Goal: Task Accomplishment & Management: Use online tool/utility

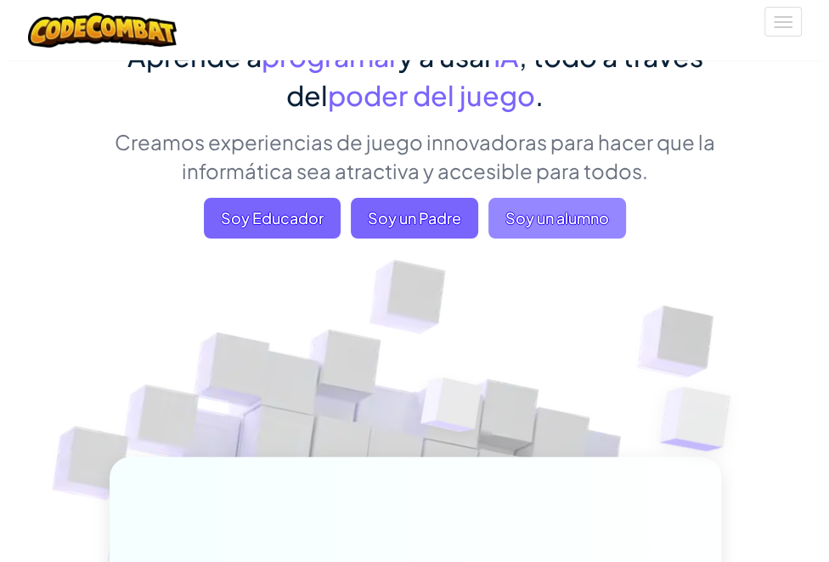
scroll to position [170, 0]
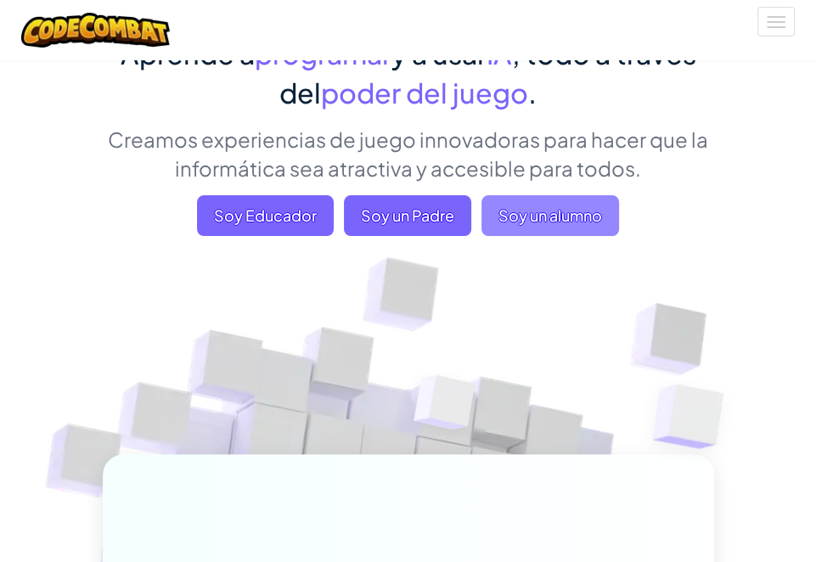
click at [510, 217] on span "Soy un alumno" at bounding box center [551, 215] width 138 height 41
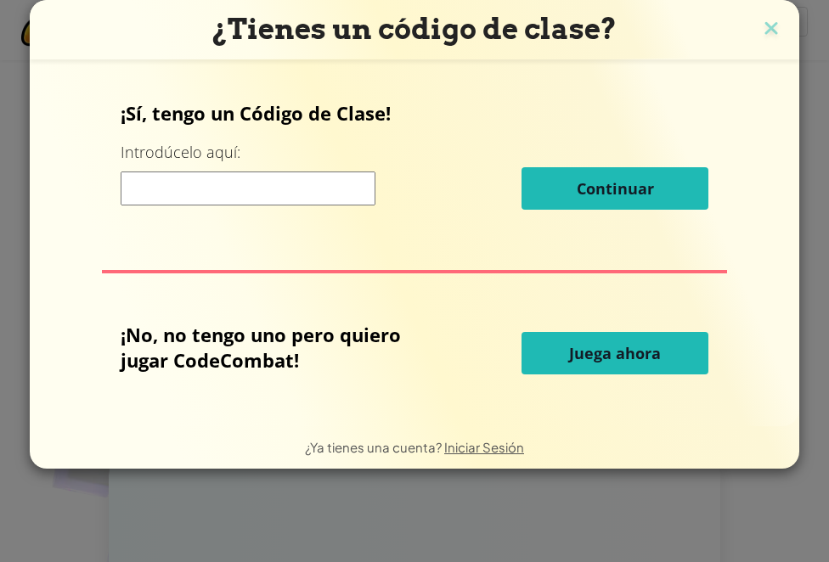
click at [281, 115] on p "¡Sí, tengo un Código de Clase!" at bounding box center [415, 112] width 589 height 25
click at [632, 351] on span "Juega ahora" at bounding box center [615, 353] width 92 height 20
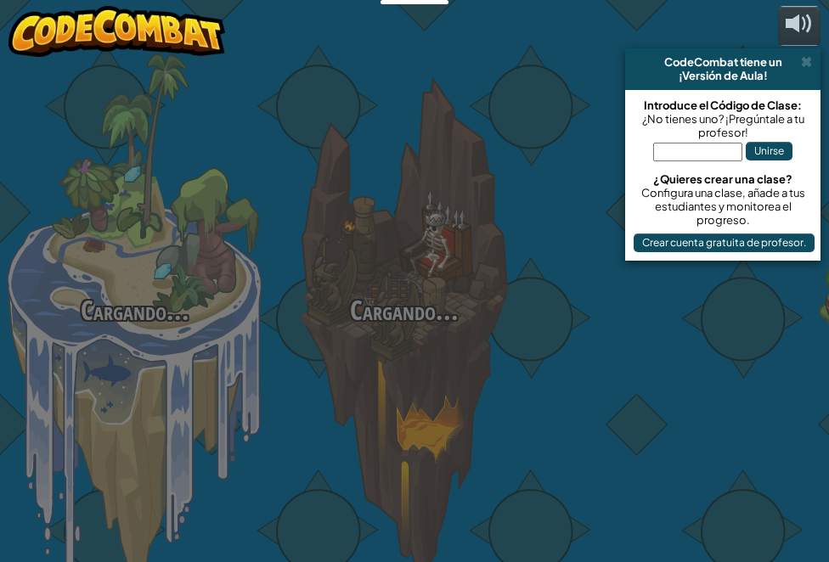
select select "es-ES"
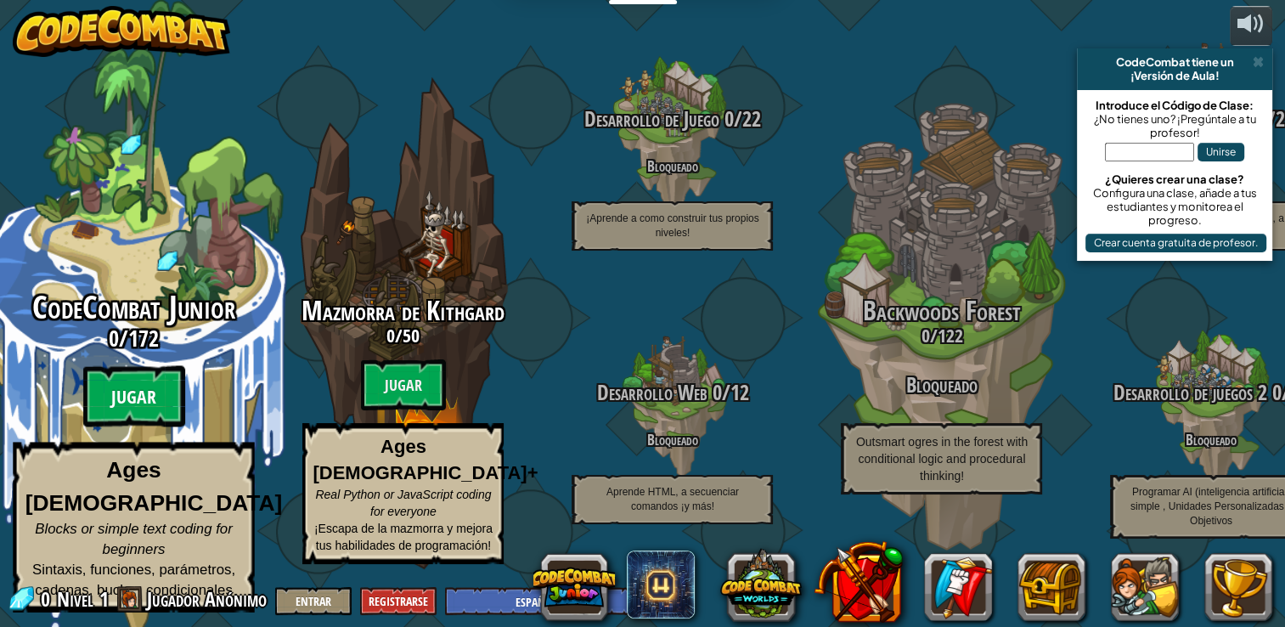
click at [138, 401] on btn "Jugar" at bounding box center [134, 396] width 102 height 61
select select "es-ES"
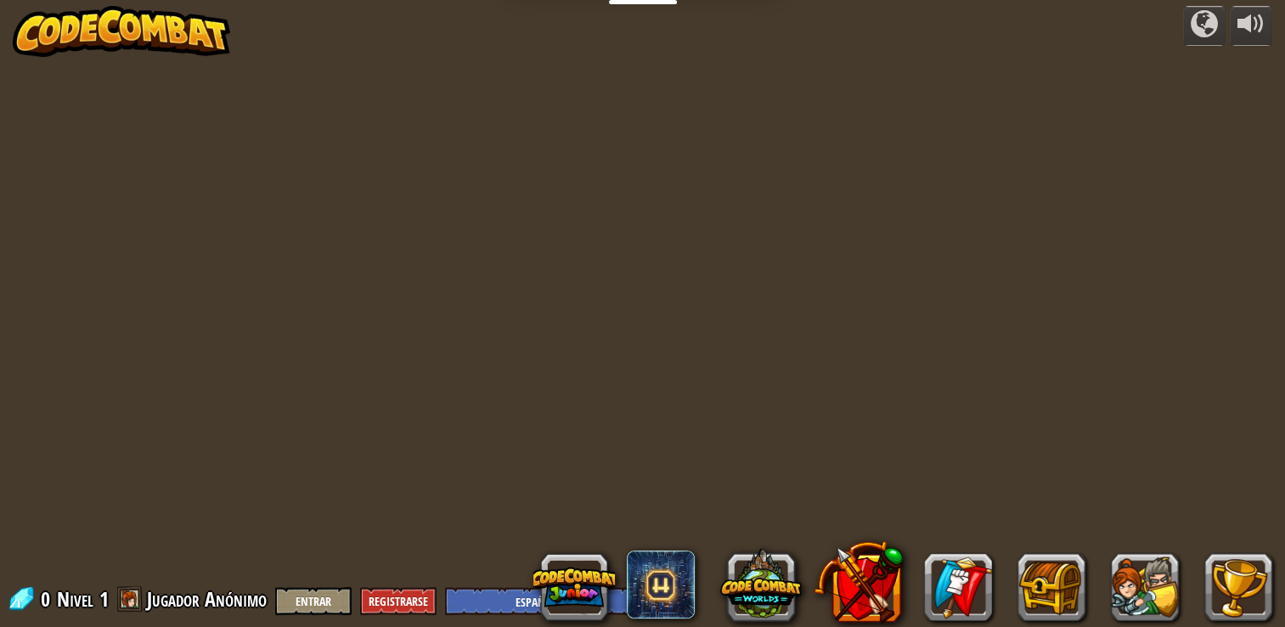
select select "es-ES"
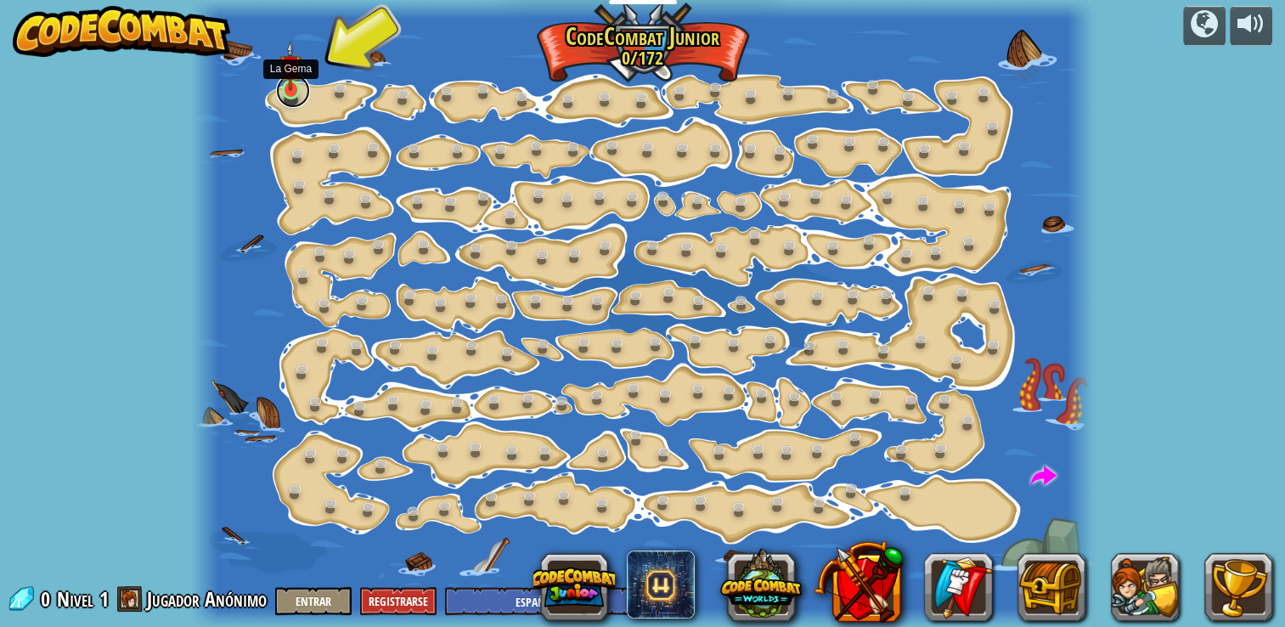
click at [287, 93] on link at bounding box center [293, 91] width 34 height 34
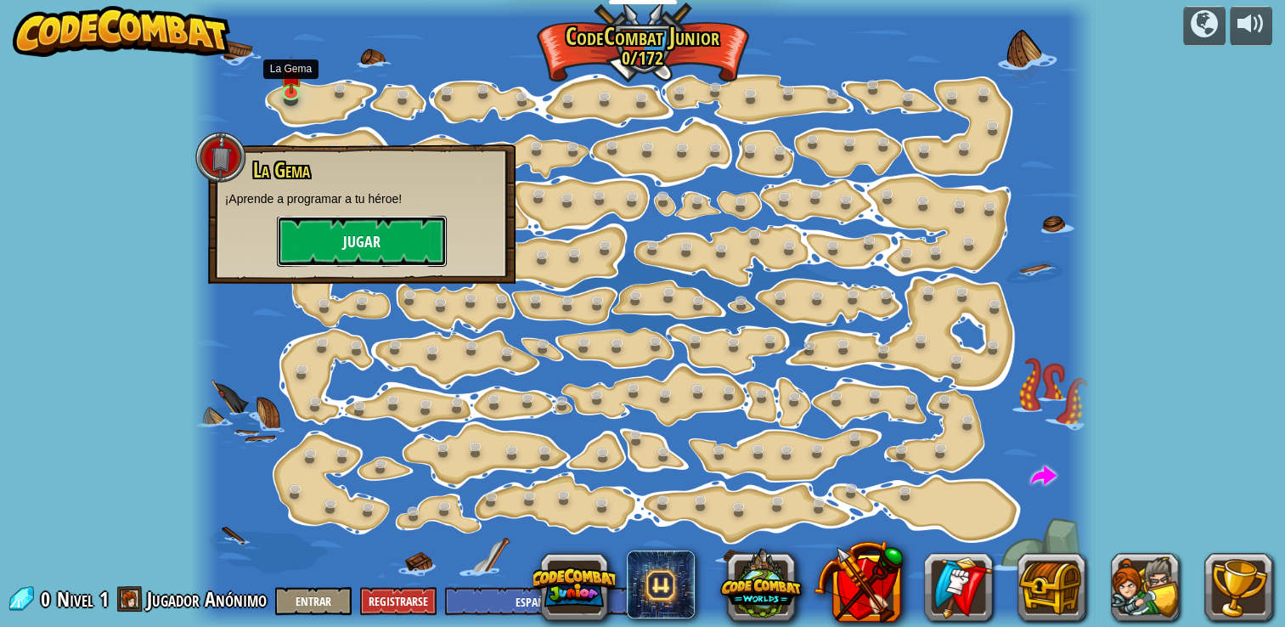
click at [350, 251] on button "Jugar" at bounding box center [362, 241] width 170 height 51
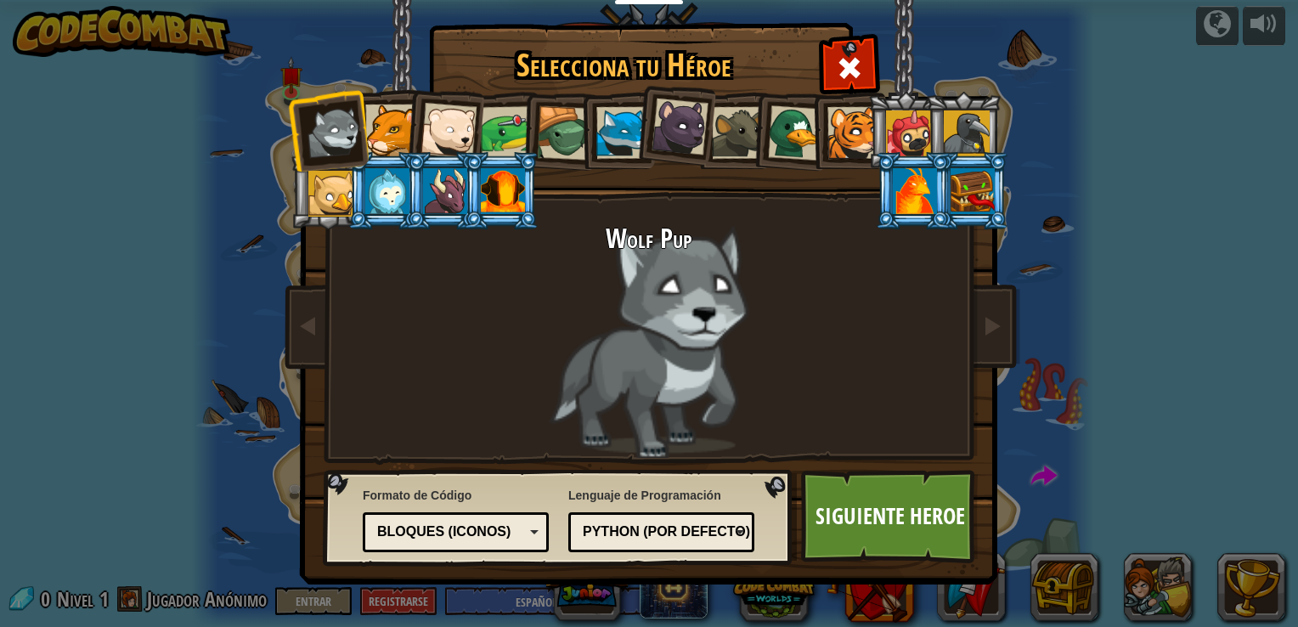
click at [392, 121] on div at bounding box center [391, 130] width 52 height 52
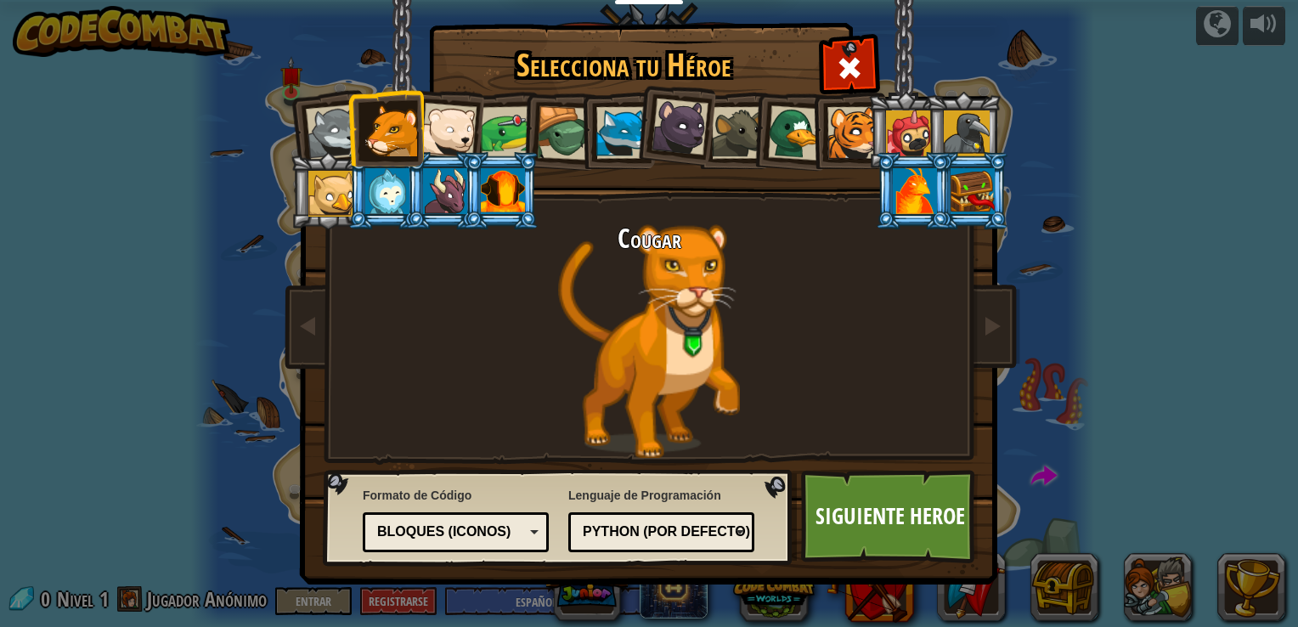
click at [682, 126] on div at bounding box center [679, 127] width 57 height 57
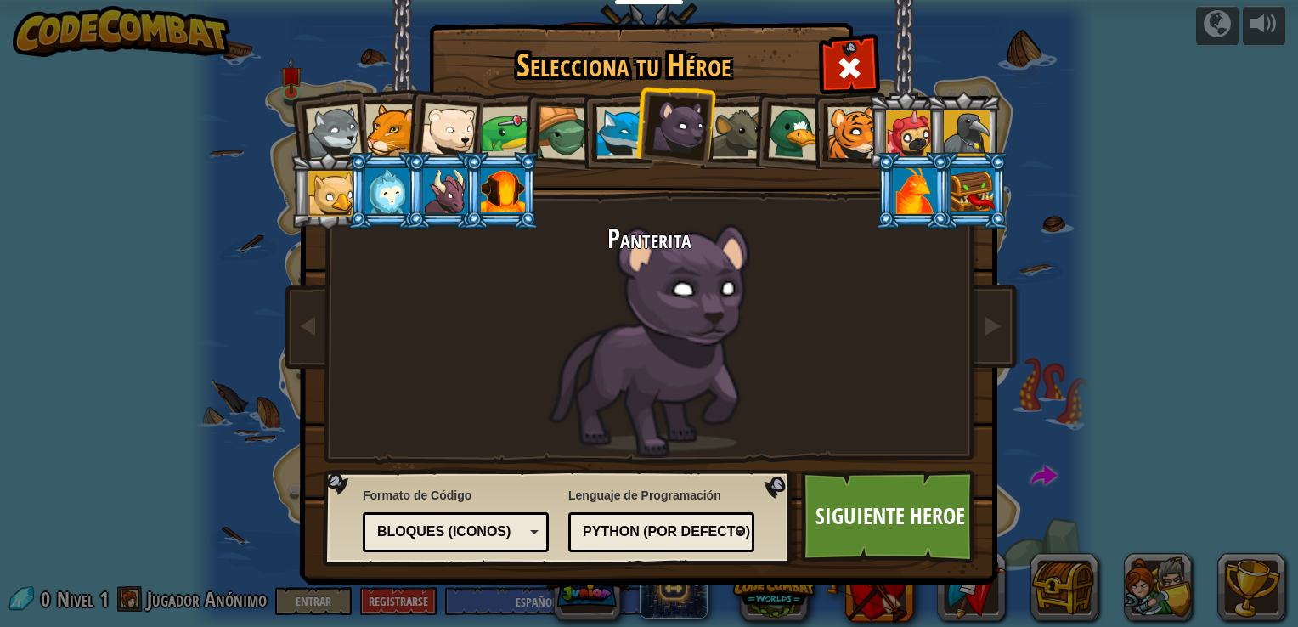
click at [673, 534] on div "Python (Por defecto)" at bounding box center [656, 532] width 147 height 20
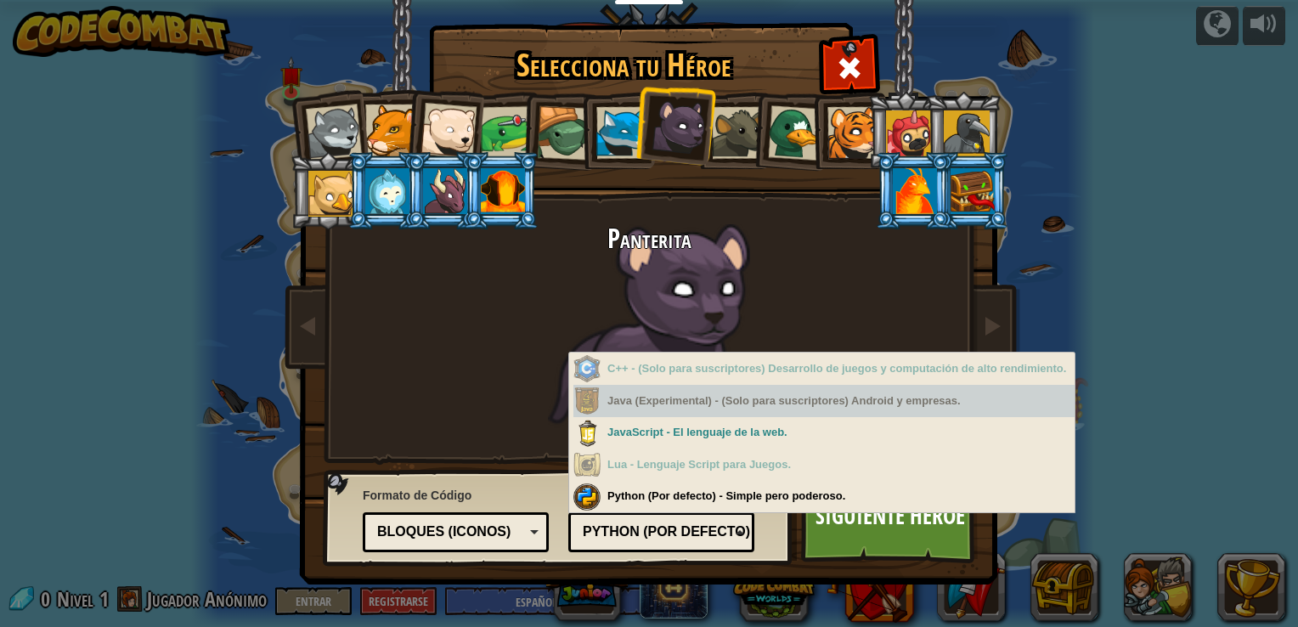
click at [815, 405] on div "Java (Experimental) - (Solo para suscriptores) Android y empresas." at bounding box center [823, 401] width 501 height 33
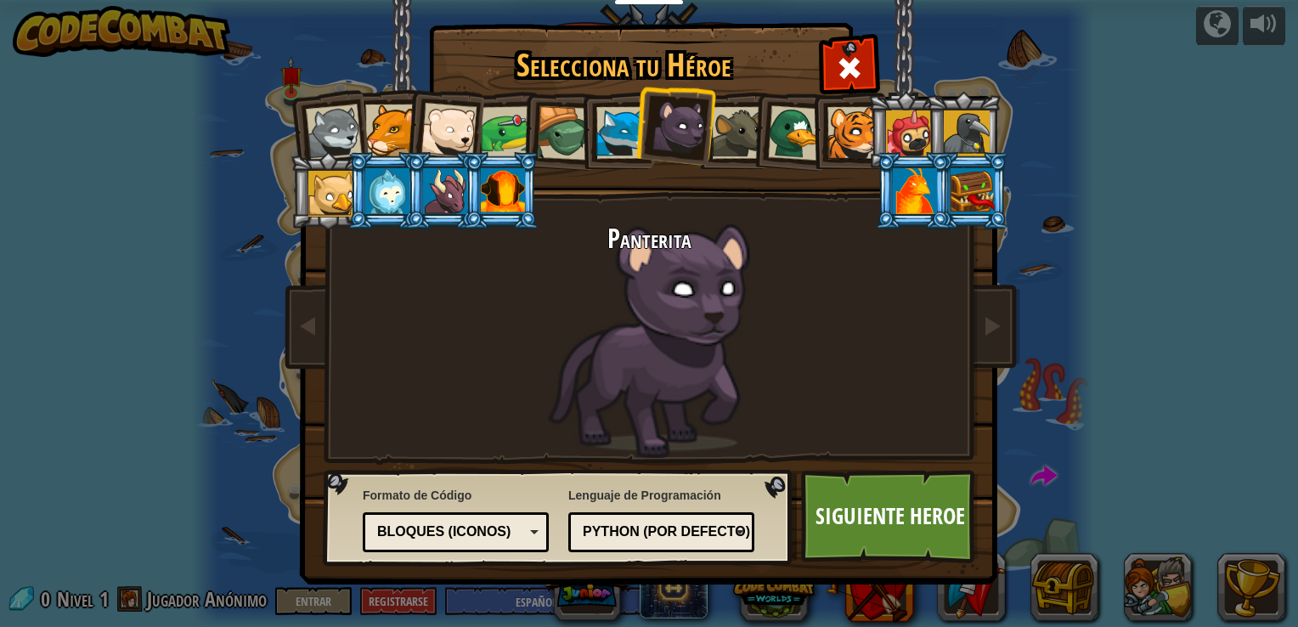
click at [703, 502] on div "Lenguaje de Programación Python (Por defecto) JavaScript Lua C++ Java (Experime…" at bounding box center [661, 519] width 186 height 74
click at [530, 528] on div "Bloques (iconos)" at bounding box center [456, 532] width 164 height 26
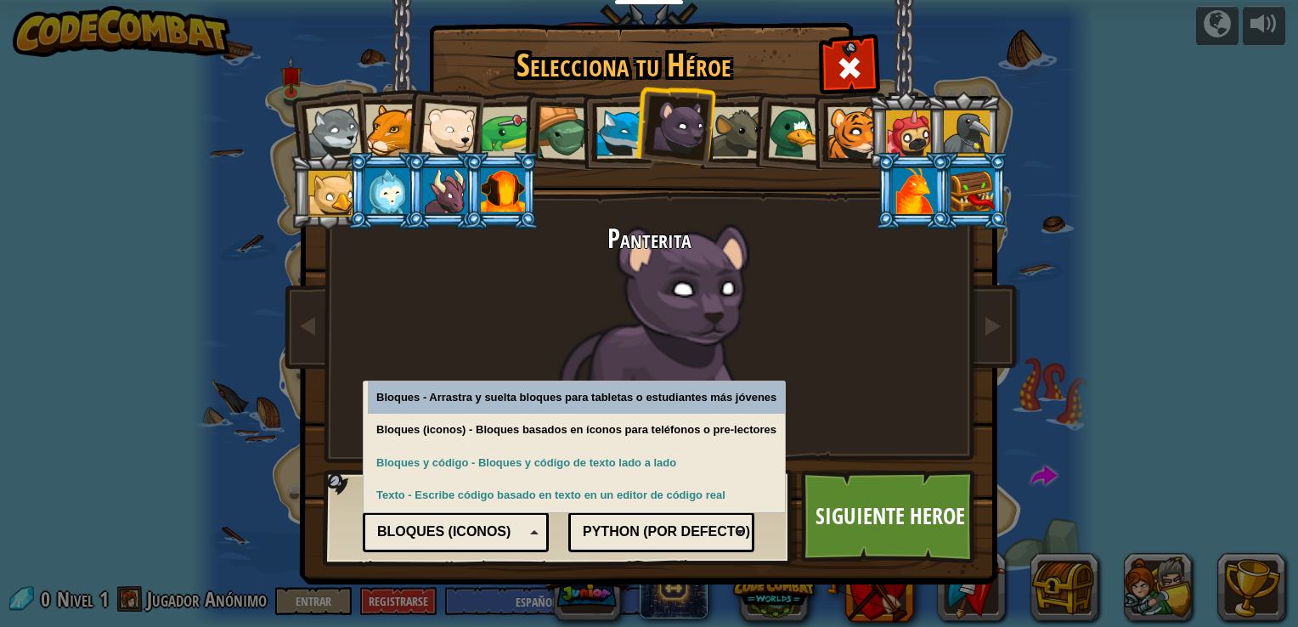
click at [531, 529] on div "Bloques (iconos)" at bounding box center [456, 532] width 164 height 26
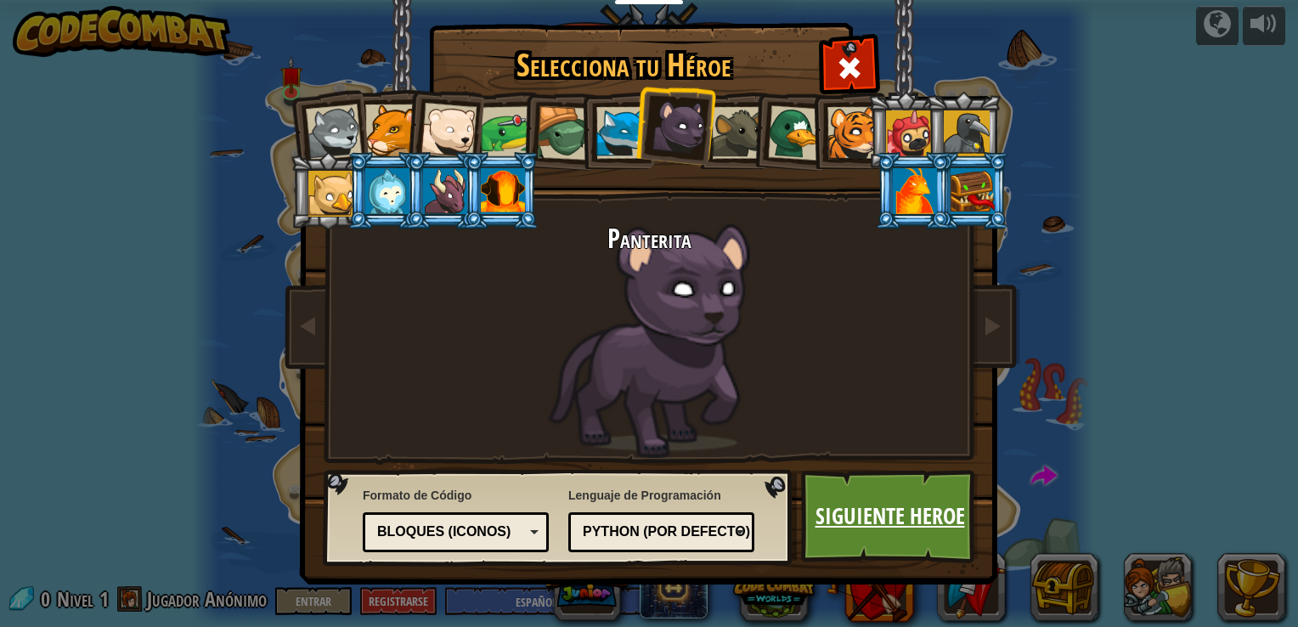
click at [815, 495] on link "Siguiente Heroe" at bounding box center [889, 516] width 177 height 93
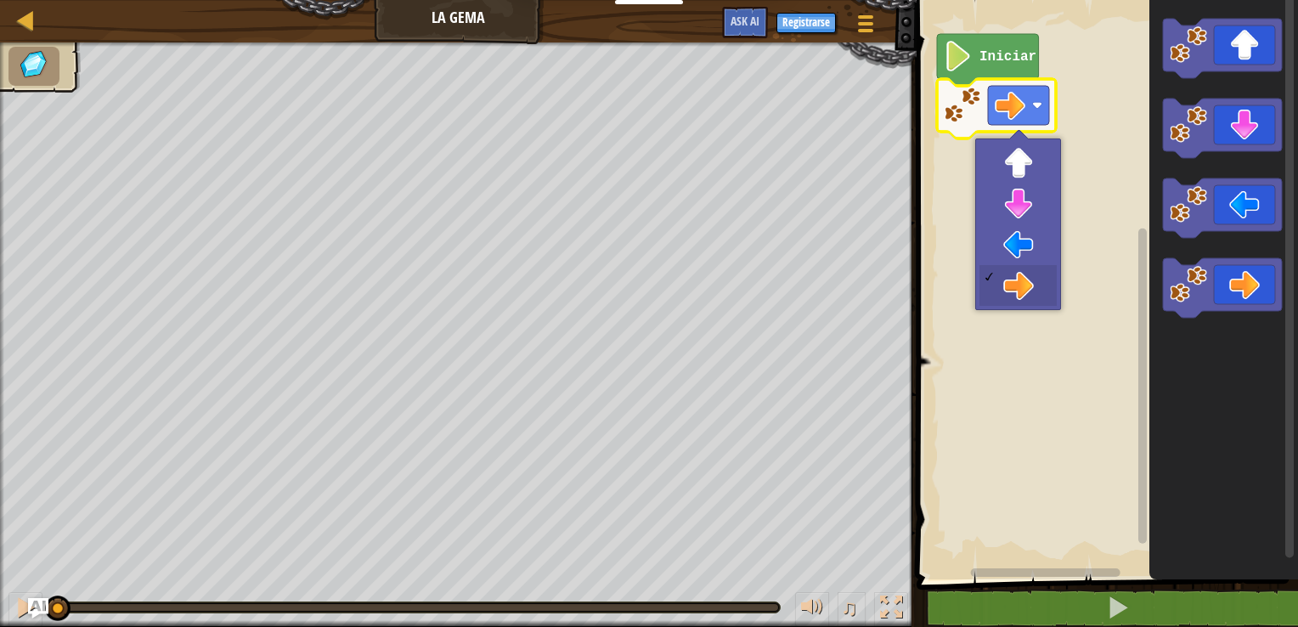
click at [815, 102] on rect "Espacio de trabajo de Blockly" at bounding box center [1018, 105] width 61 height 39
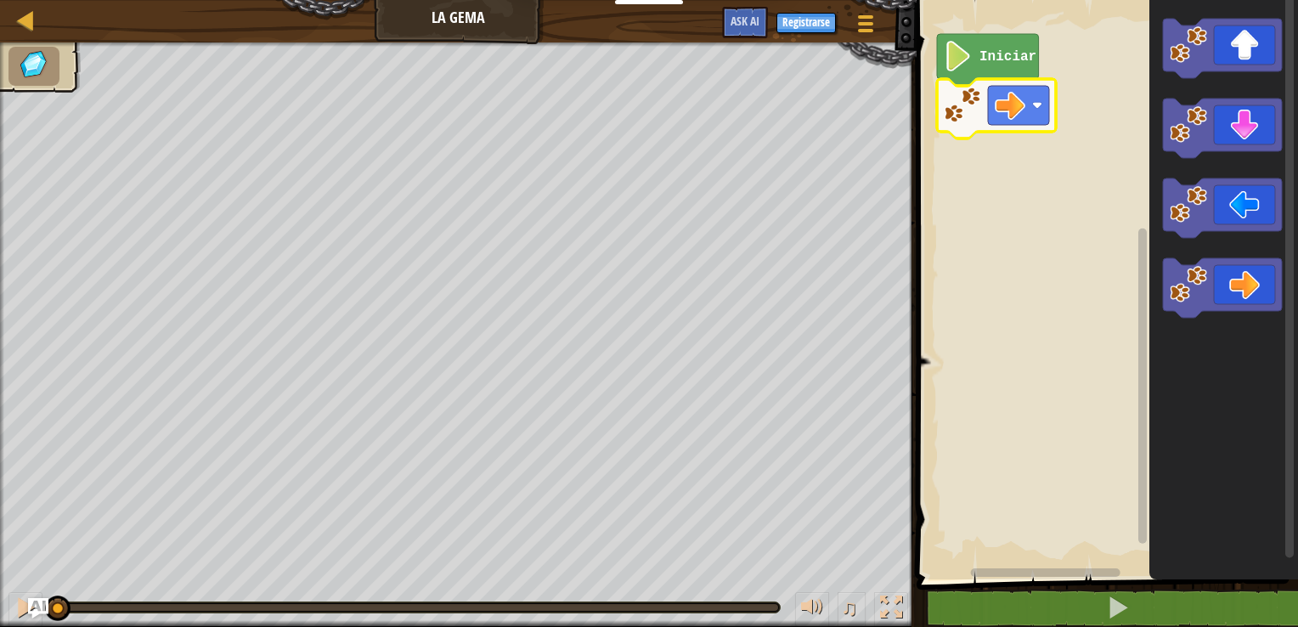
click at [815, 58] on image "Espacio de trabajo de Blockly" at bounding box center [957, 56] width 29 height 31
click at [815, 62] on image "Espacio de trabajo de Blockly" at bounding box center [957, 56] width 29 height 31
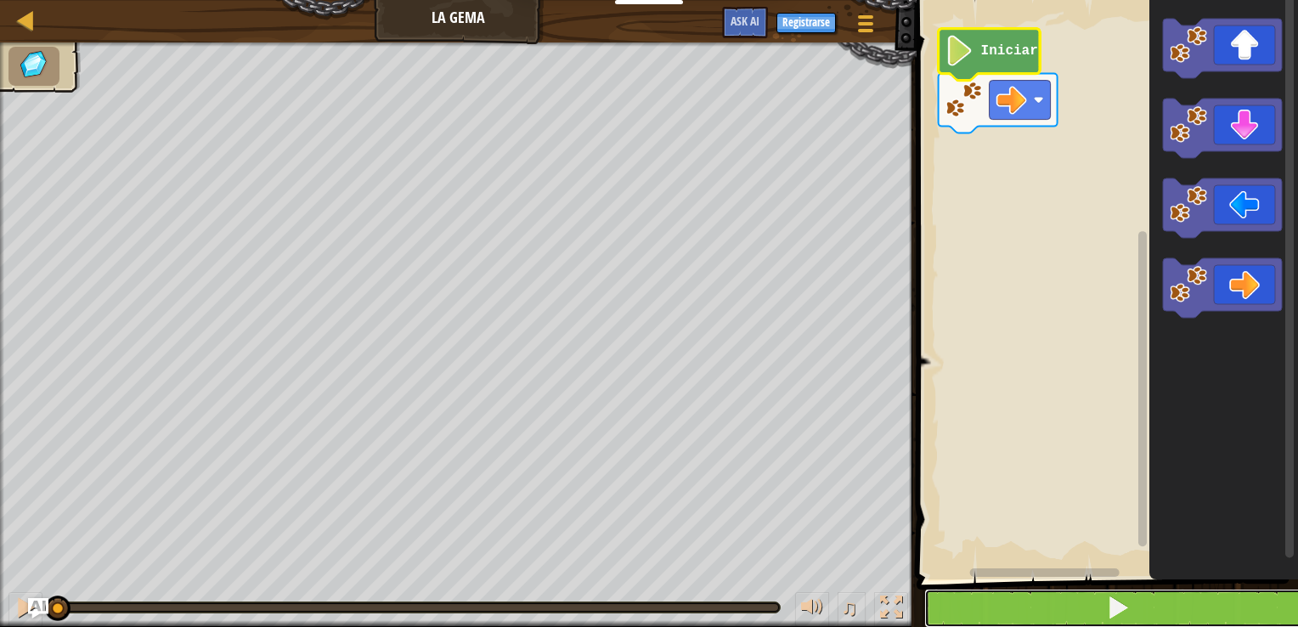
click at [815, 561] on span at bounding box center [1118, 607] width 24 height 24
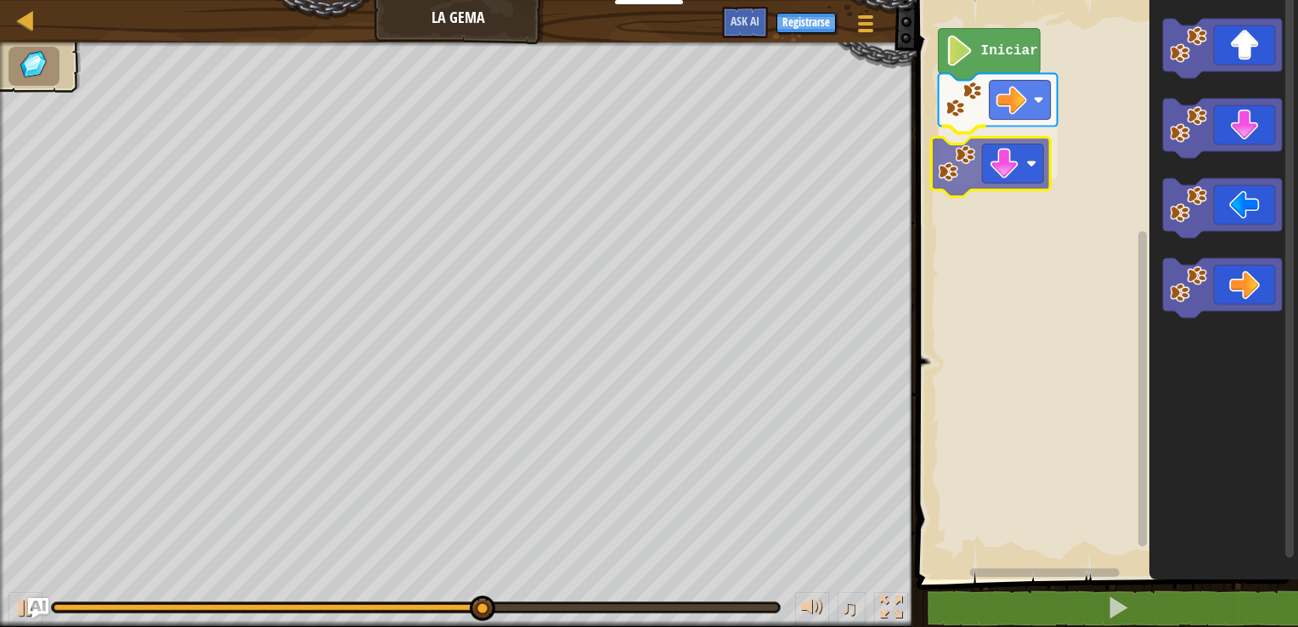
click at [815, 177] on div "Iniciar" at bounding box center [1104, 286] width 386 height 588
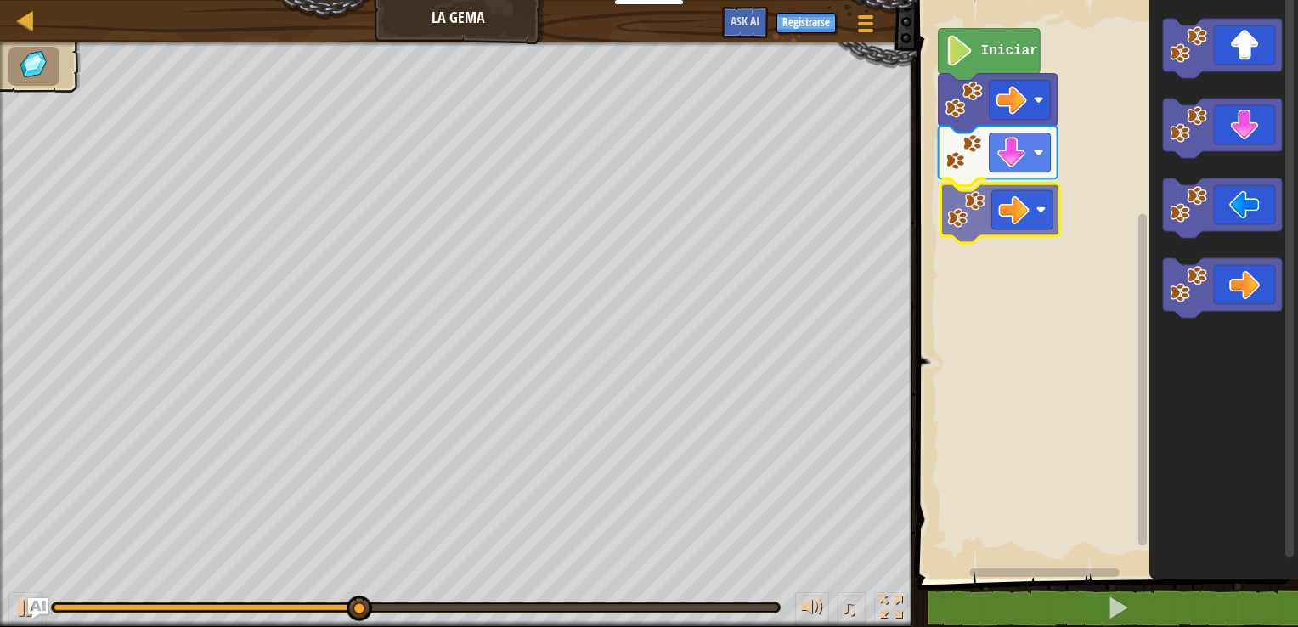
click at [815, 215] on div "Iniciar" at bounding box center [1104, 286] width 386 height 588
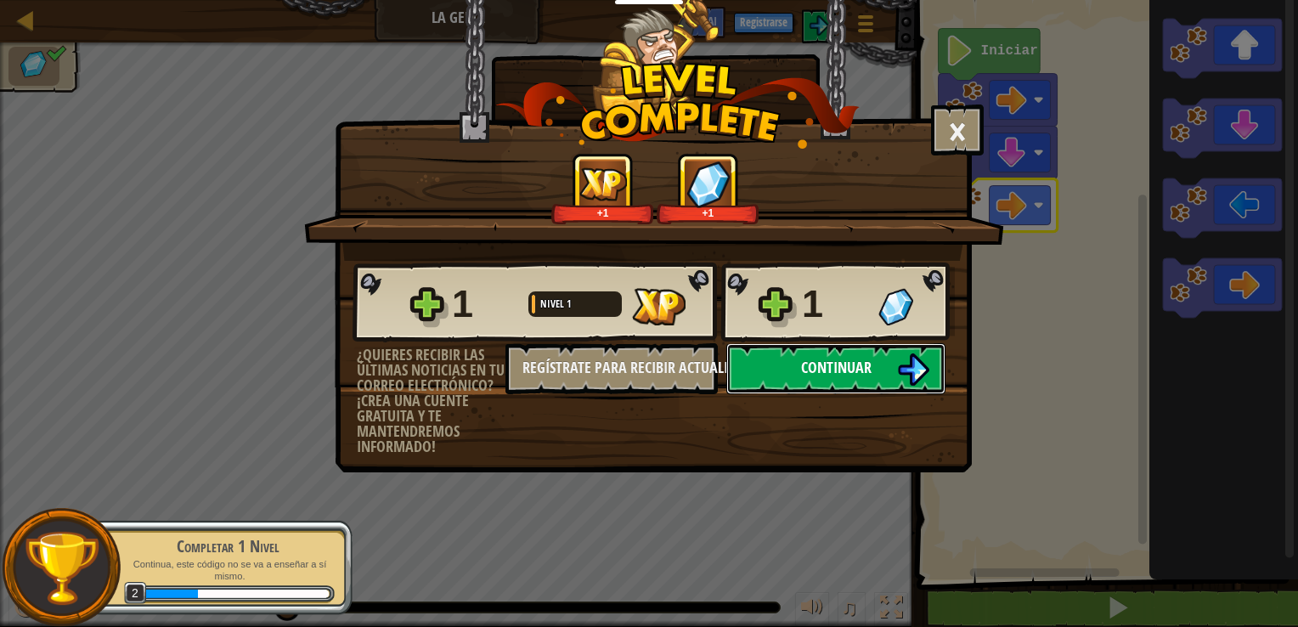
click at [815, 358] on button "Continuar" at bounding box center [835, 368] width 219 height 51
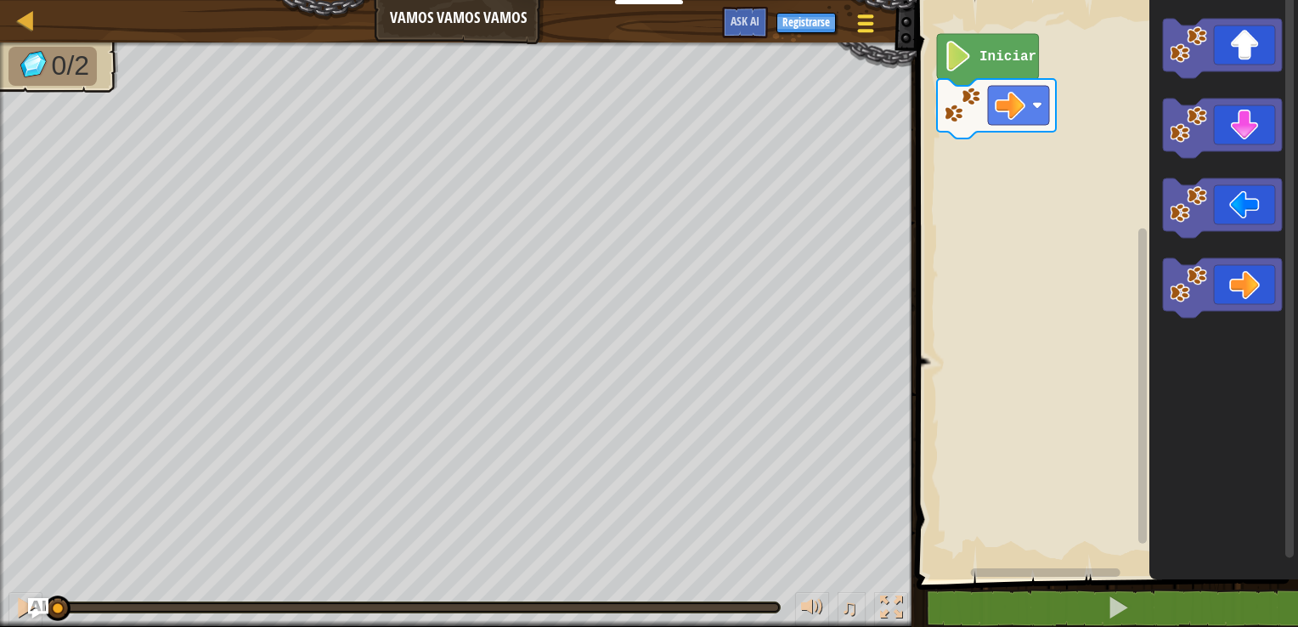
click at [815, 31] on span at bounding box center [866, 30] width 16 height 3
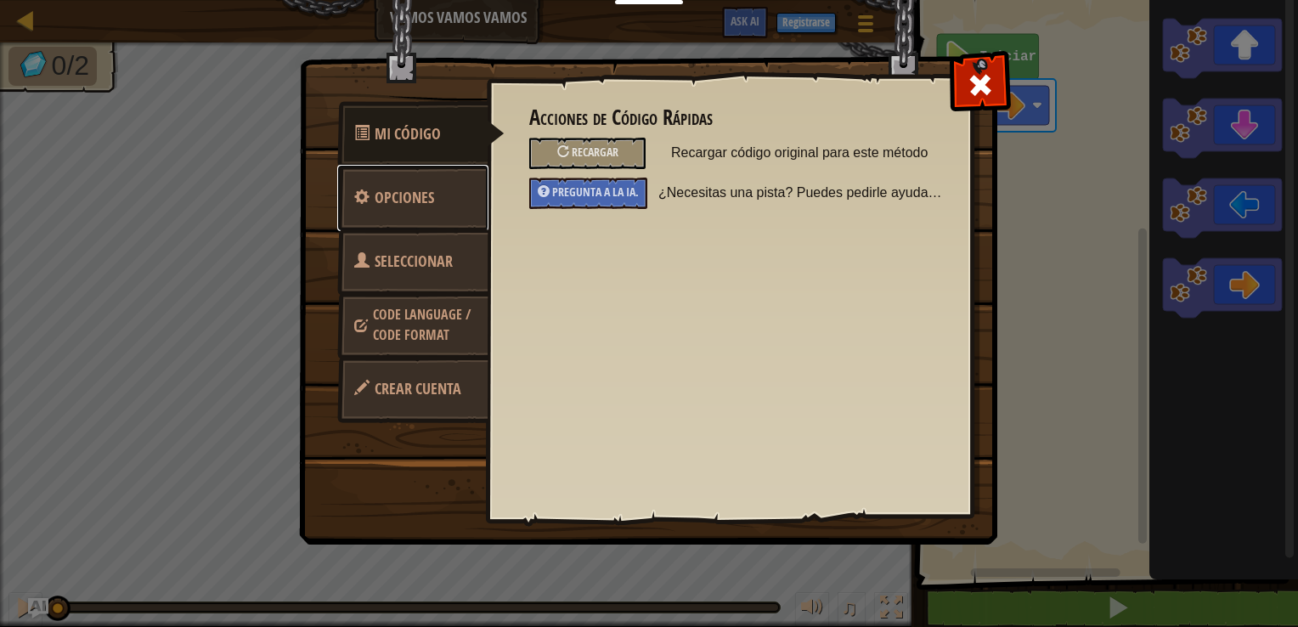
click at [391, 197] on span "Opciones" at bounding box center [404, 197] width 59 height 21
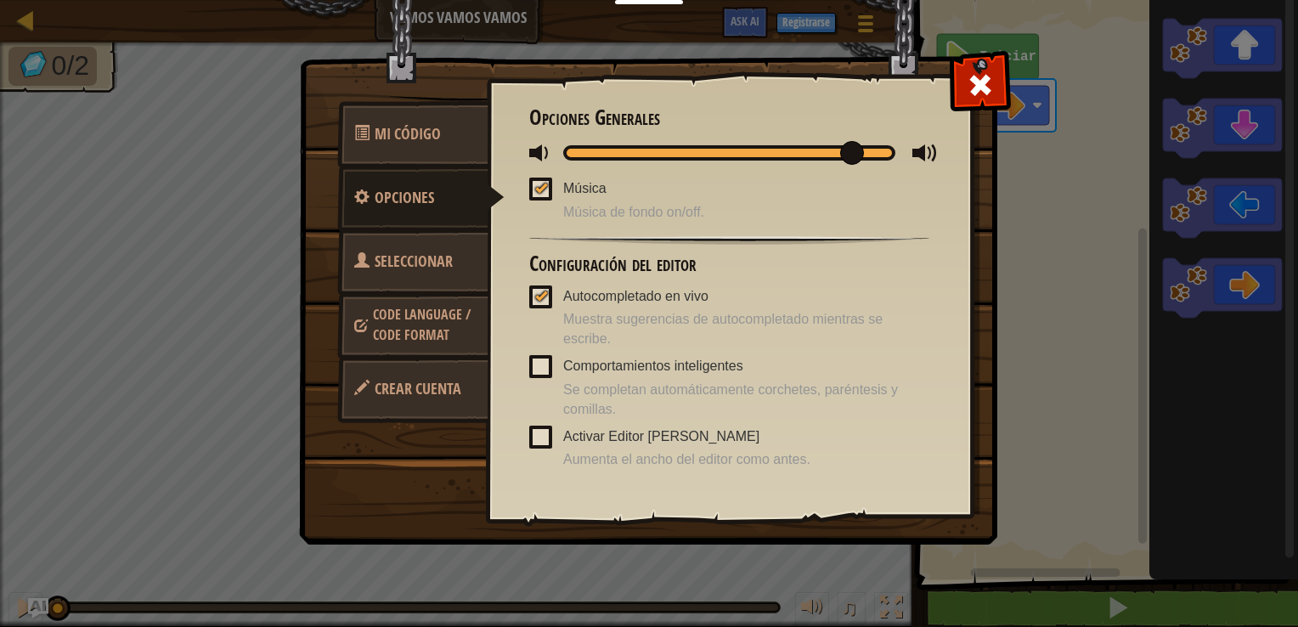
click at [640, 149] on div at bounding box center [729, 152] width 332 height 15
drag, startPoint x: 644, startPoint y: 152, endPoint x: 598, endPoint y: 161, distance: 46.6
click at [598, 161] on span at bounding box center [602, 153] width 24 height 24
click at [540, 185] on div at bounding box center [541, 188] width 12 height 14
click at [0, 0] on input "Música" at bounding box center [0, 0] width 0 height 0
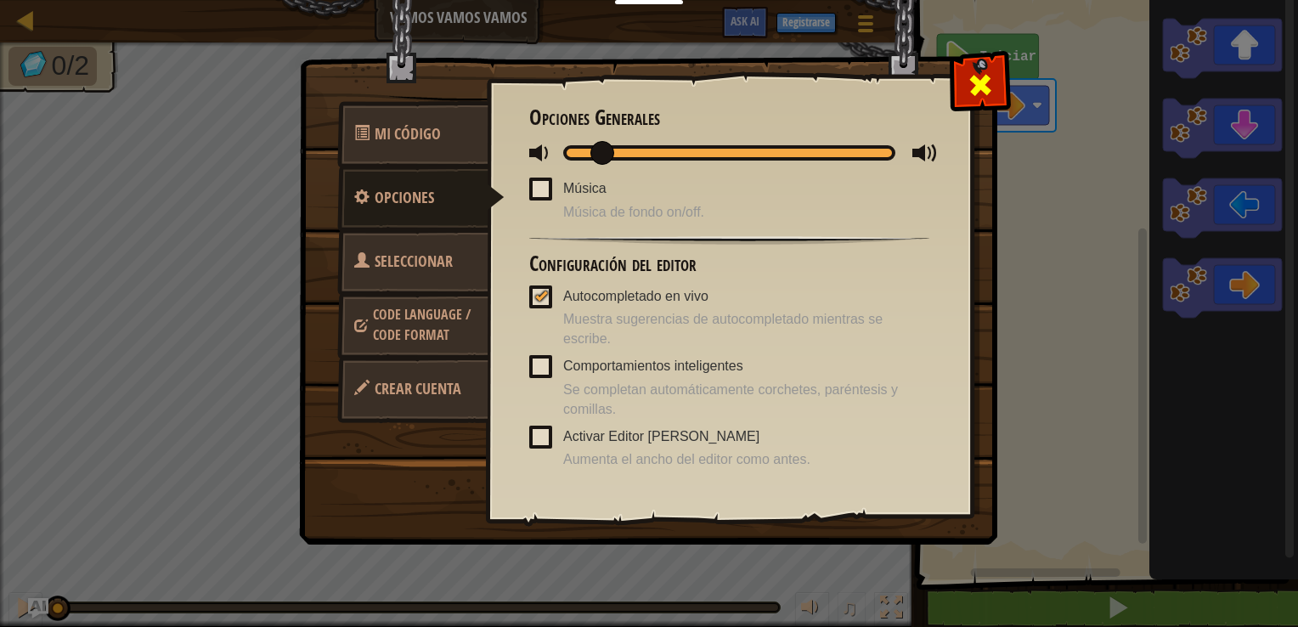
click at [815, 76] on span at bounding box center [979, 84] width 27 height 27
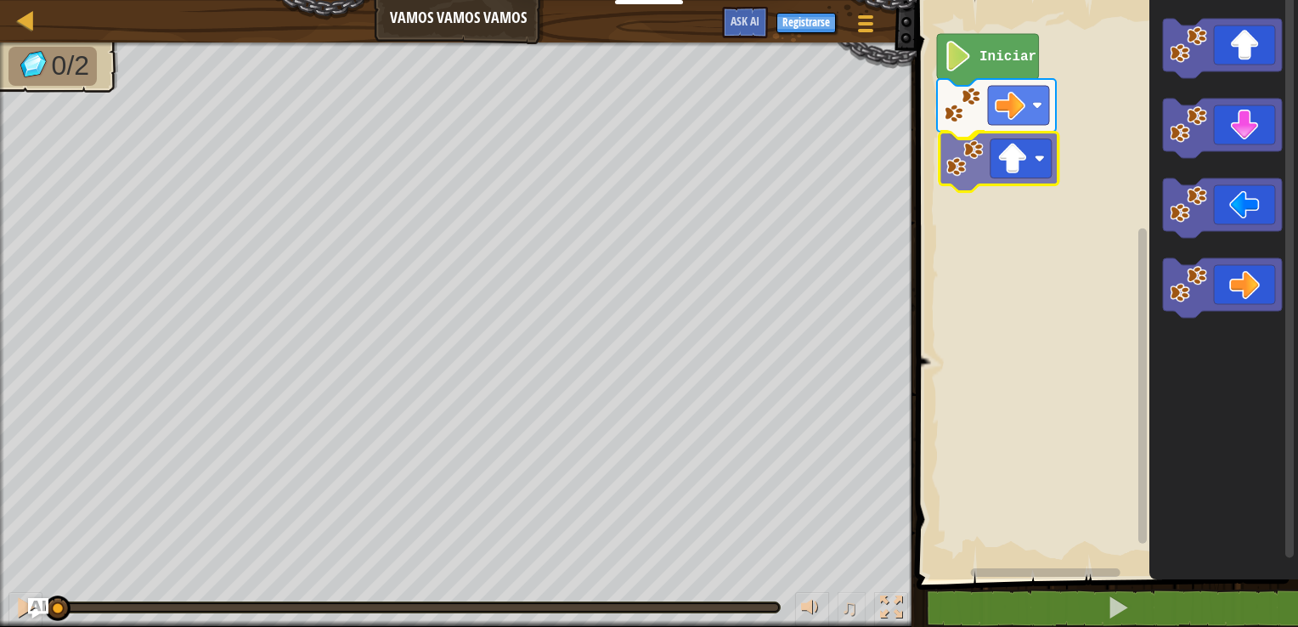
click at [815, 164] on div "Iniciar" at bounding box center [1104, 286] width 386 height 588
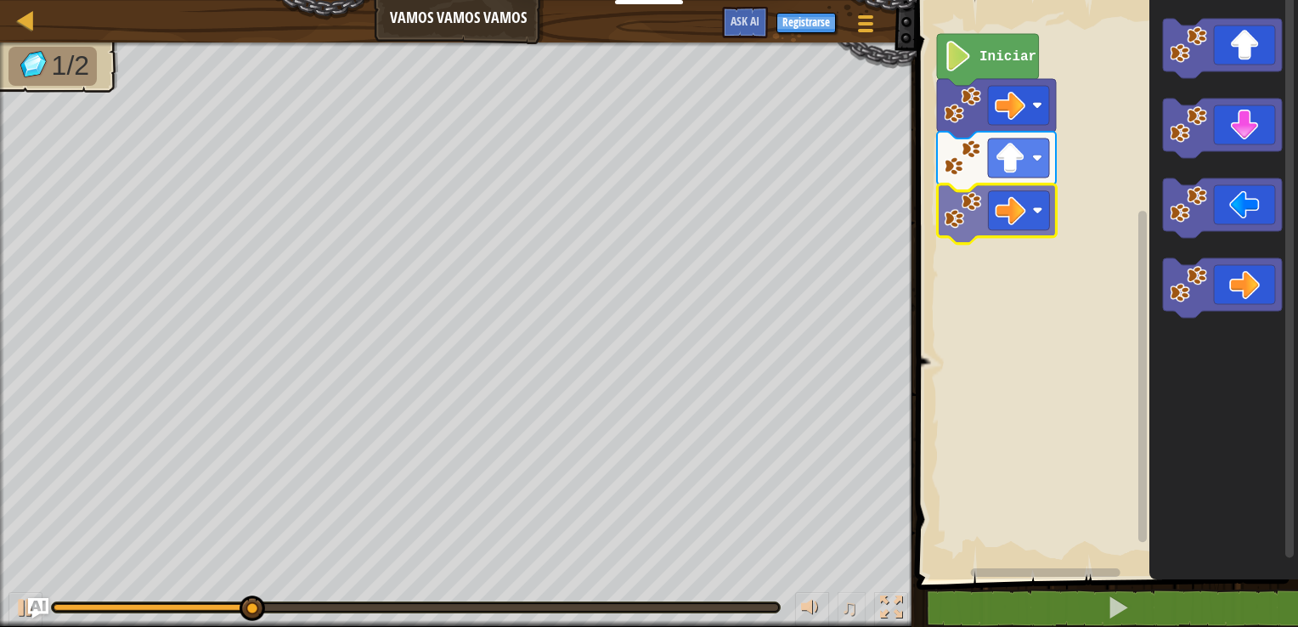
click at [815, 226] on div "Iniciar" at bounding box center [1104, 286] width 386 height 588
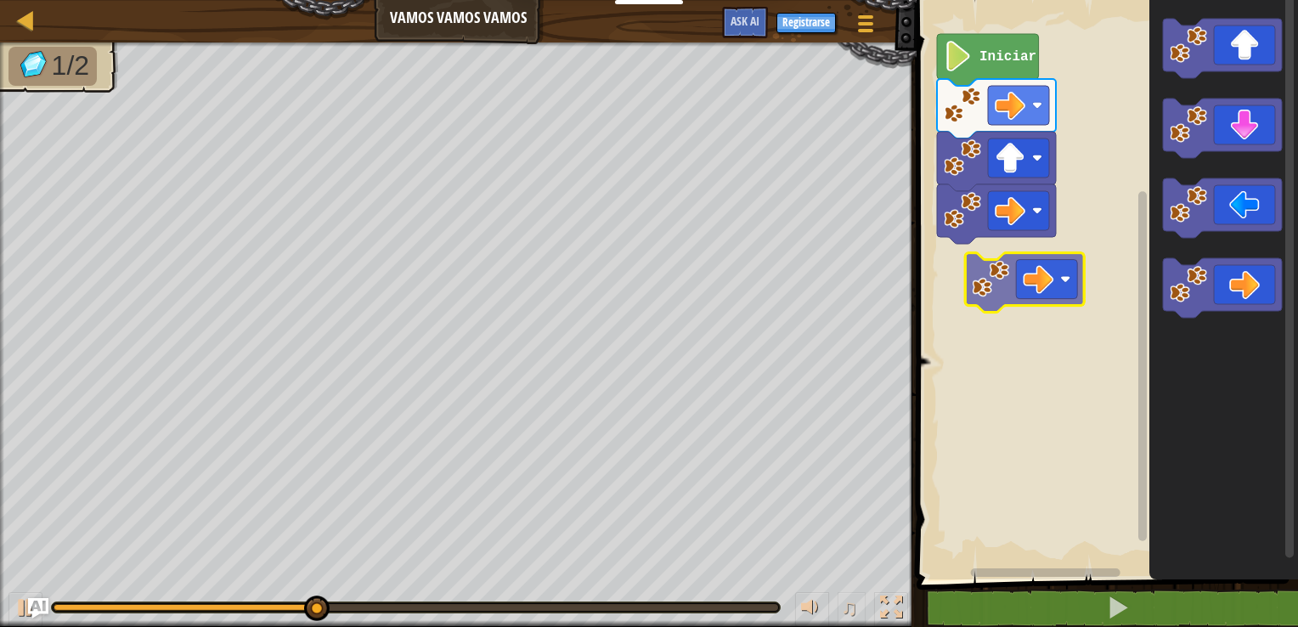
click at [815, 280] on div "Iniciar" at bounding box center [1104, 286] width 386 height 588
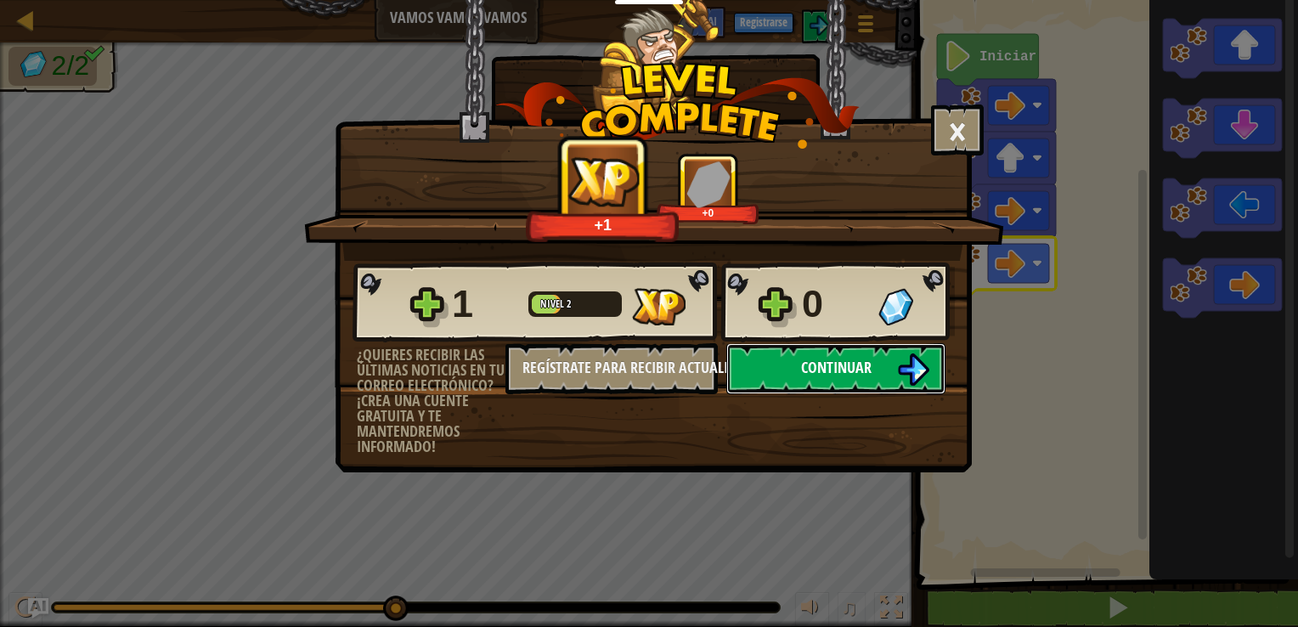
click at [815, 372] on button "Continuar" at bounding box center [835, 368] width 219 height 51
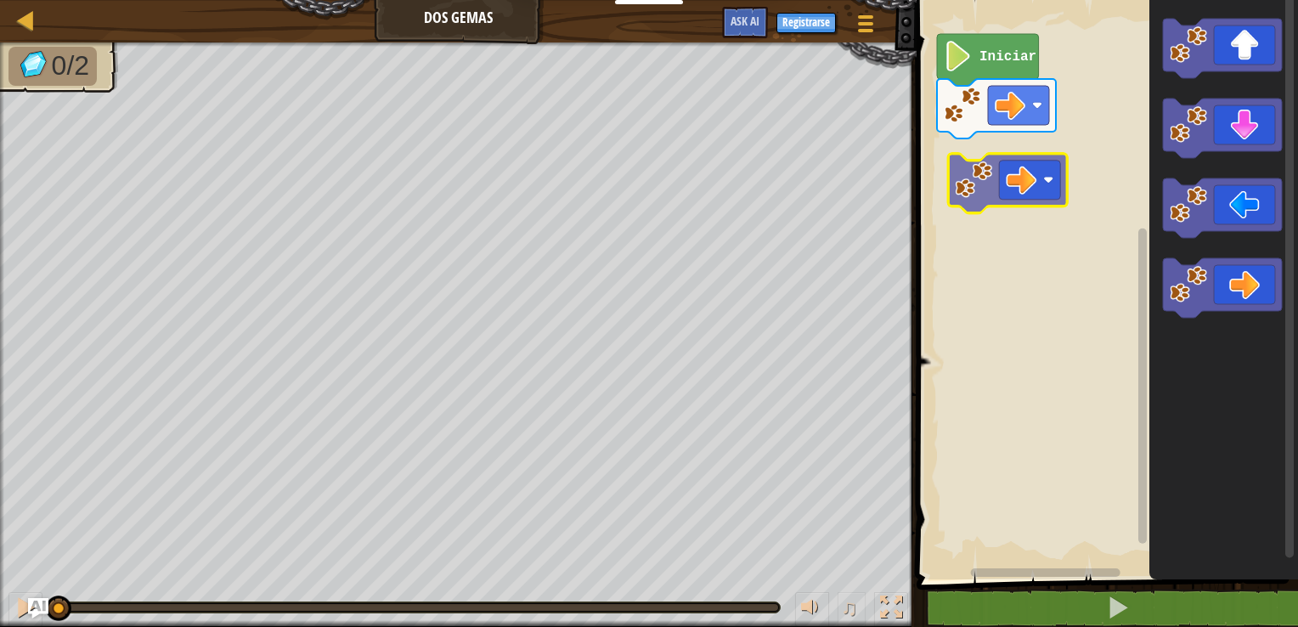
click at [815, 177] on div "Iniciar" at bounding box center [1104, 286] width 386 height 588
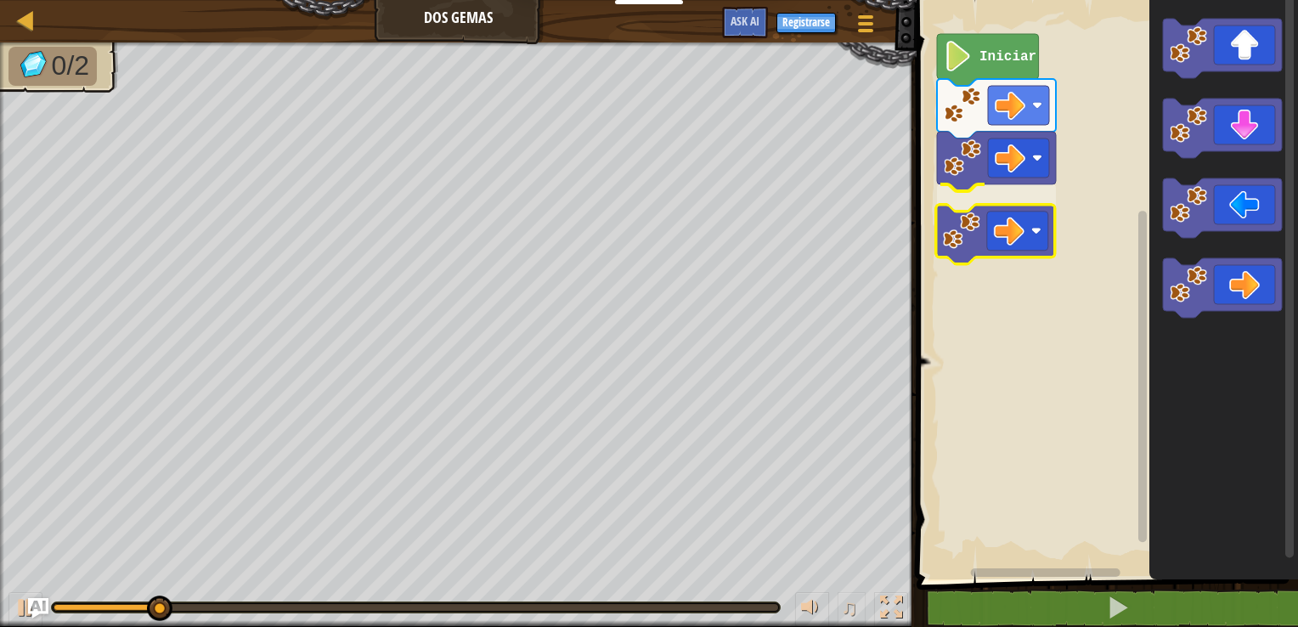
click at [815, 229] on div "Iniciar" at bounding box center [1104, 286] width 386 height 588
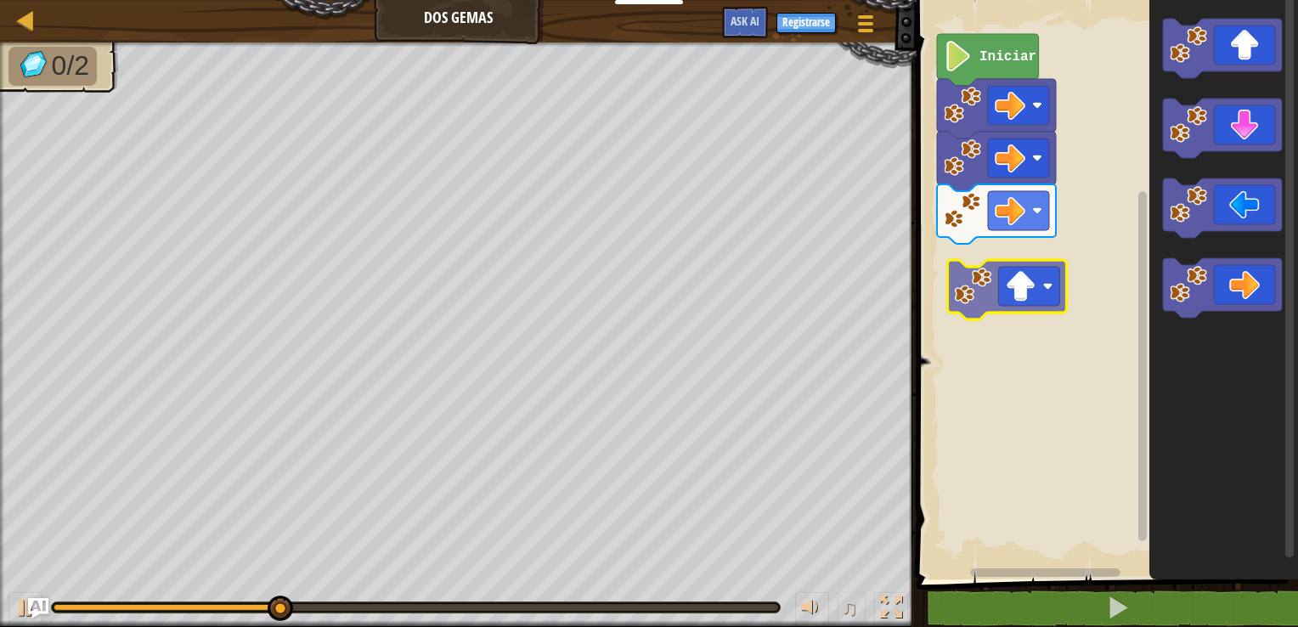
click at [815, 293] on div "Iniciar" at bounding box center [1104, 286] width 386 height 588
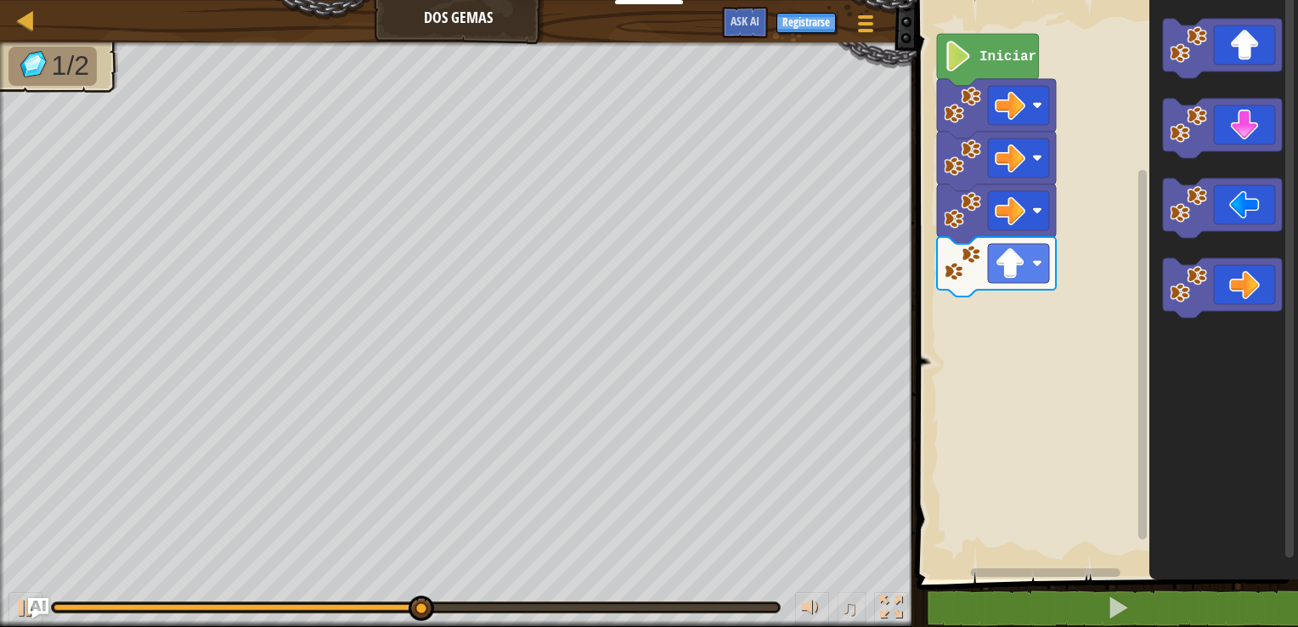
click at [815, 296] on div "Iniciar" at bounding box center [1104, 286] width 386 height 588
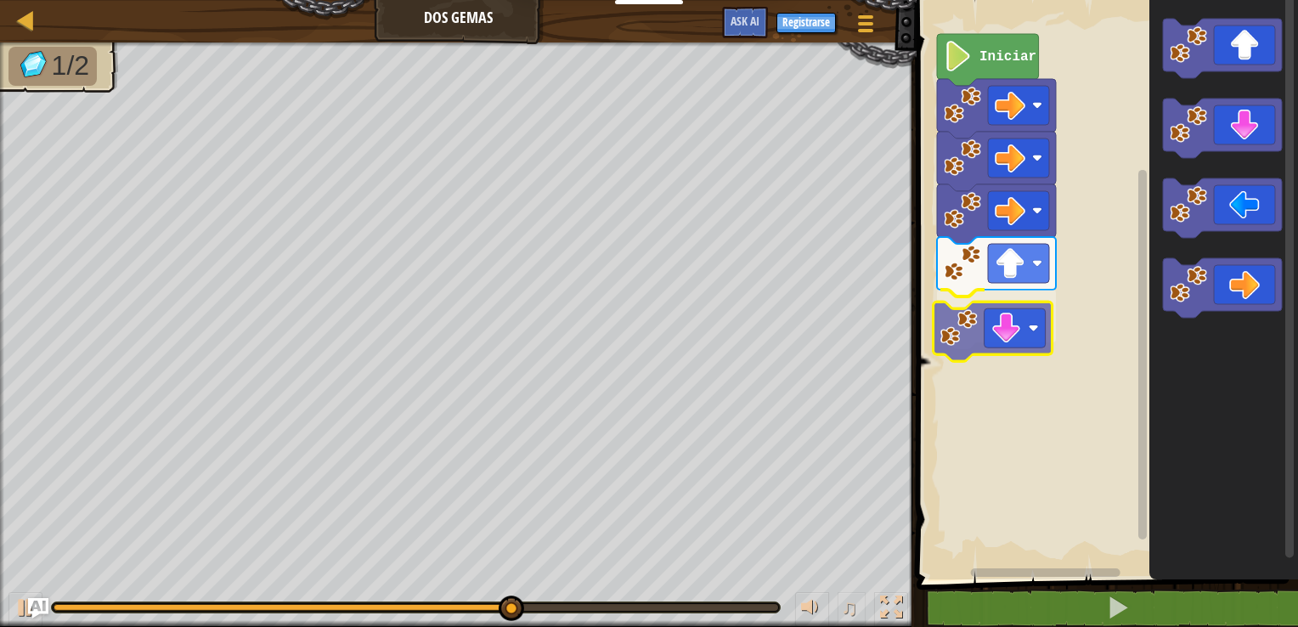
click at [815, 336] on div "Iniciar" at bounding box center [1104, 286] width 386 height 588
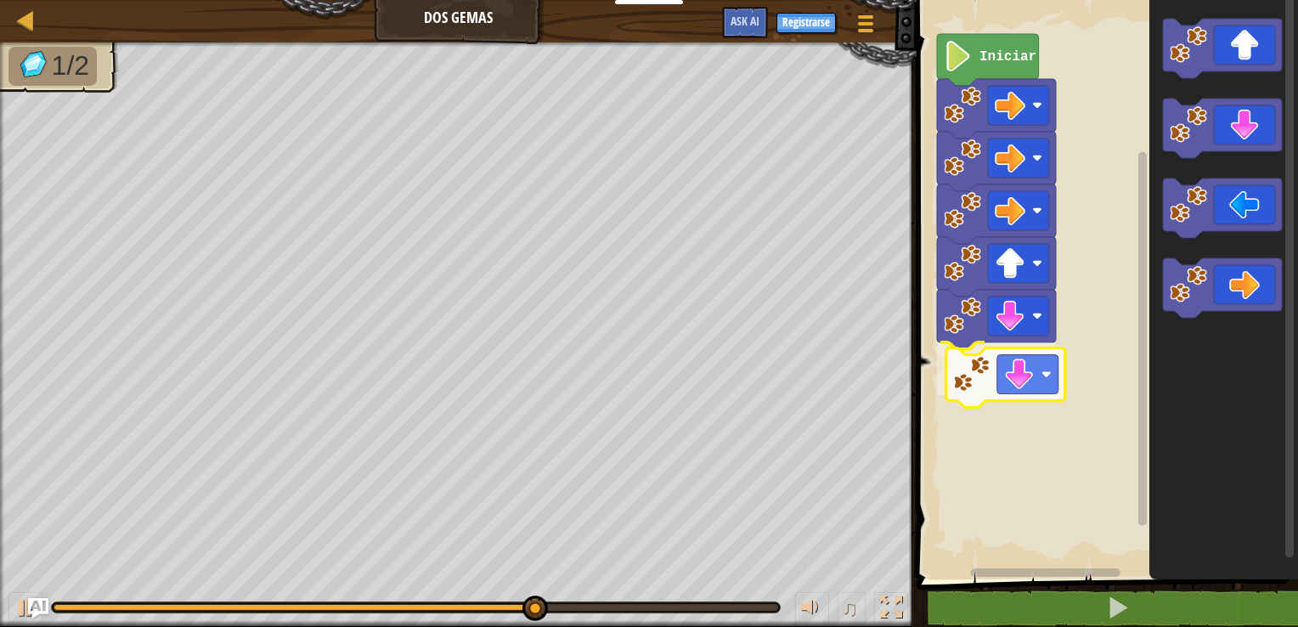
click at [815, 371] on div "Iniciar" at bounding box center [1104, 286] width 386 height 588
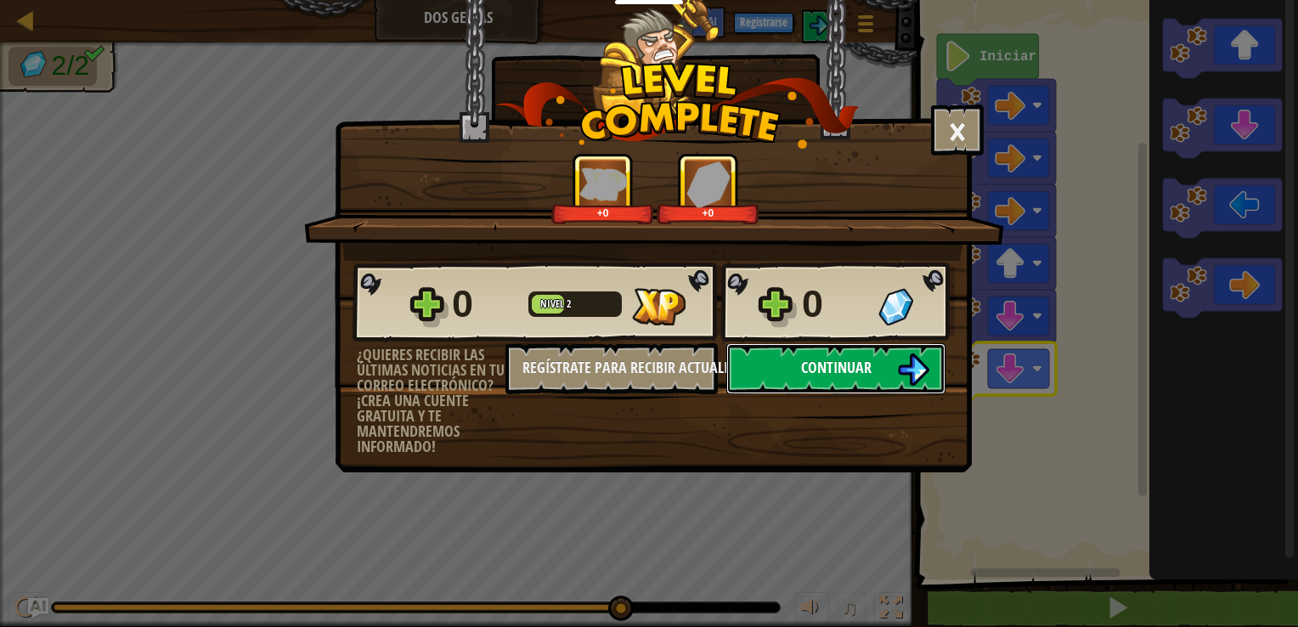
click at [815, 357] on span "Continuar" at bounding box center [836, 367] width 70 height 21
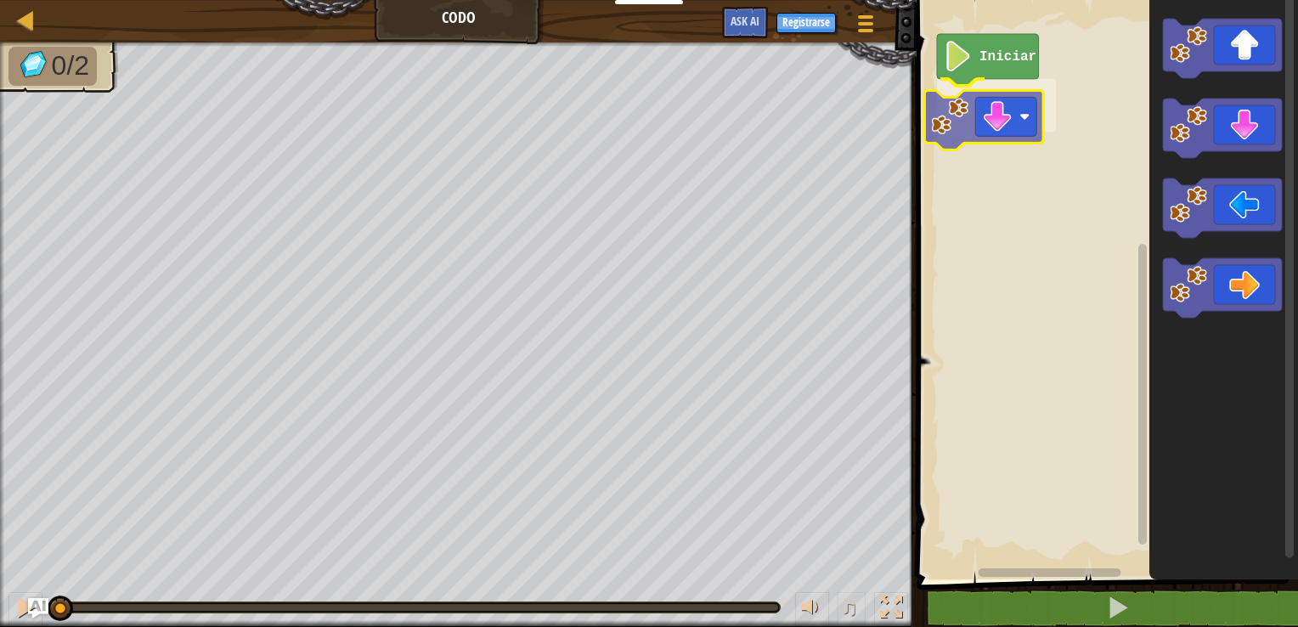
click at [815, 115] on div "Iniciar" at bounding box center [1104, 286] width 386 height 588
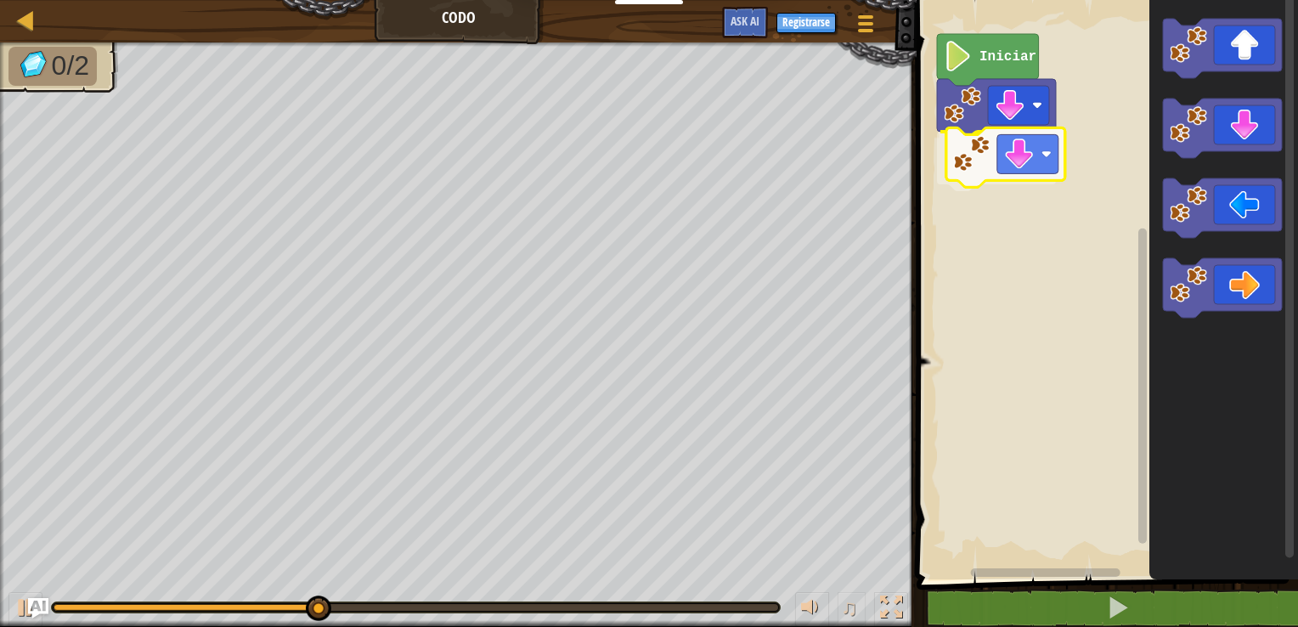
click at [815, 158] on div "Iniciar" at bounding box center [1104, 286] width 386 height 588
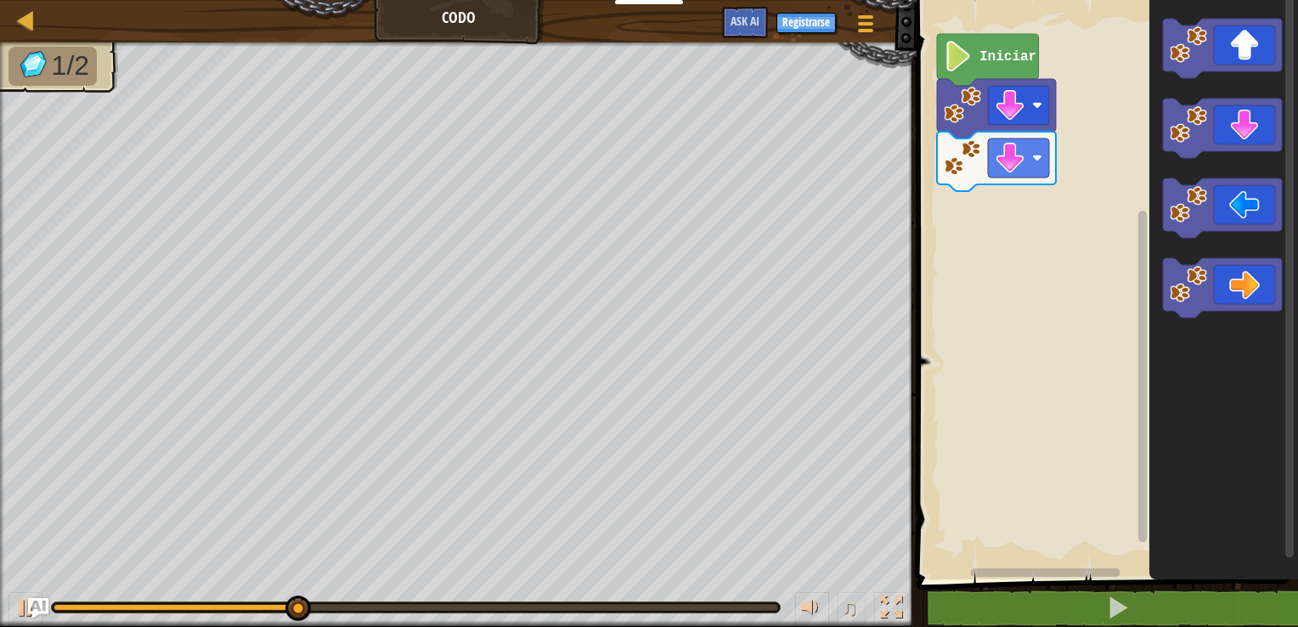
click at [815, 224] on div "Iniciar" at bounding box center [1104, 286] width 386 height 588
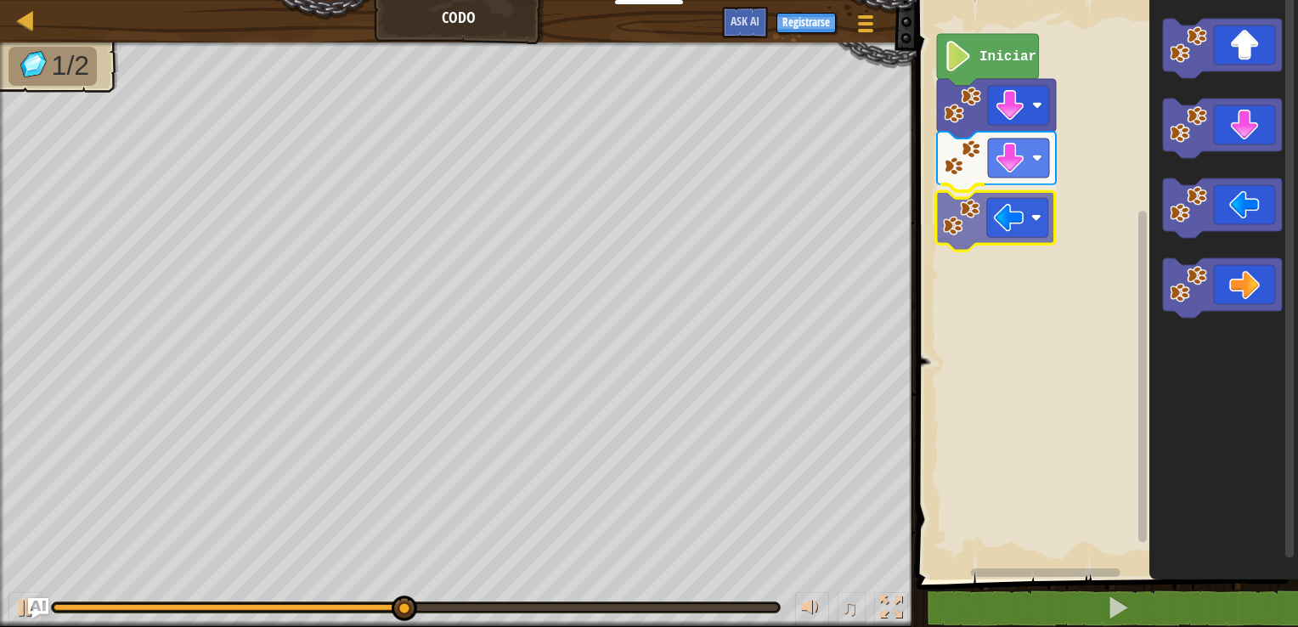
click at [815, 220] on div "Iniciar" at bounding box center [1104, 286] width 386 height 588
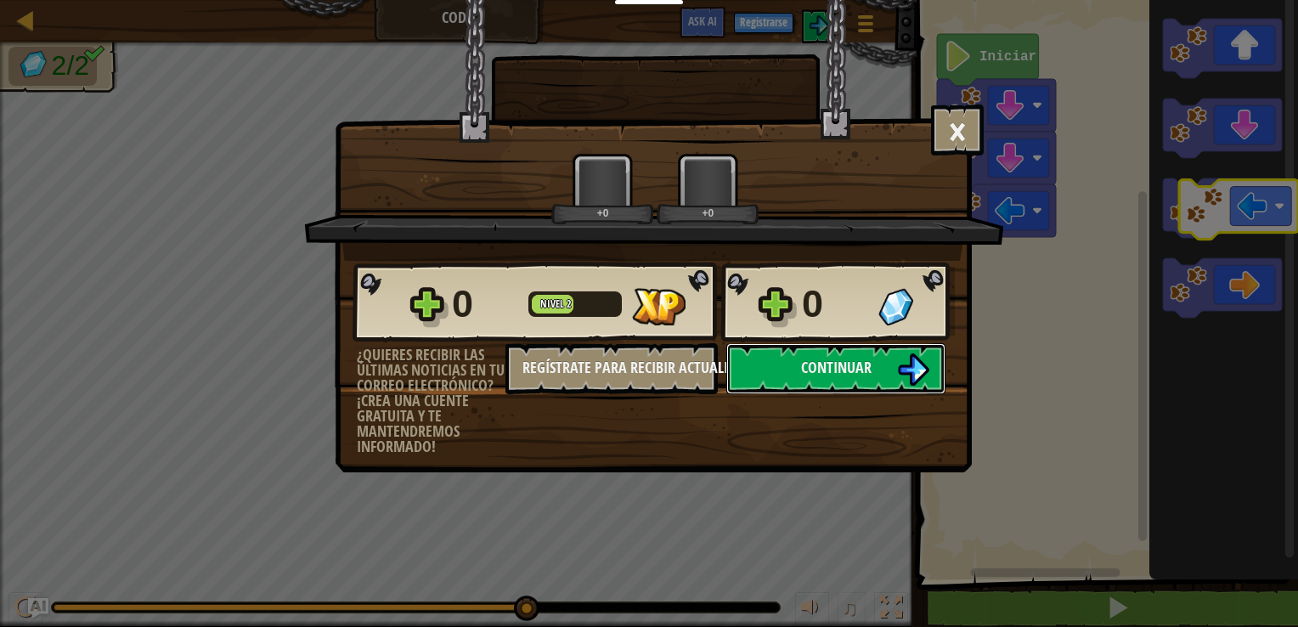
click at [815, 2] on body "Estudiantes Crear Cuenta Gratis. Soluciones para escuelas y distritos Vista pre…" at bounding box center [649, 1] width 1298 height 2
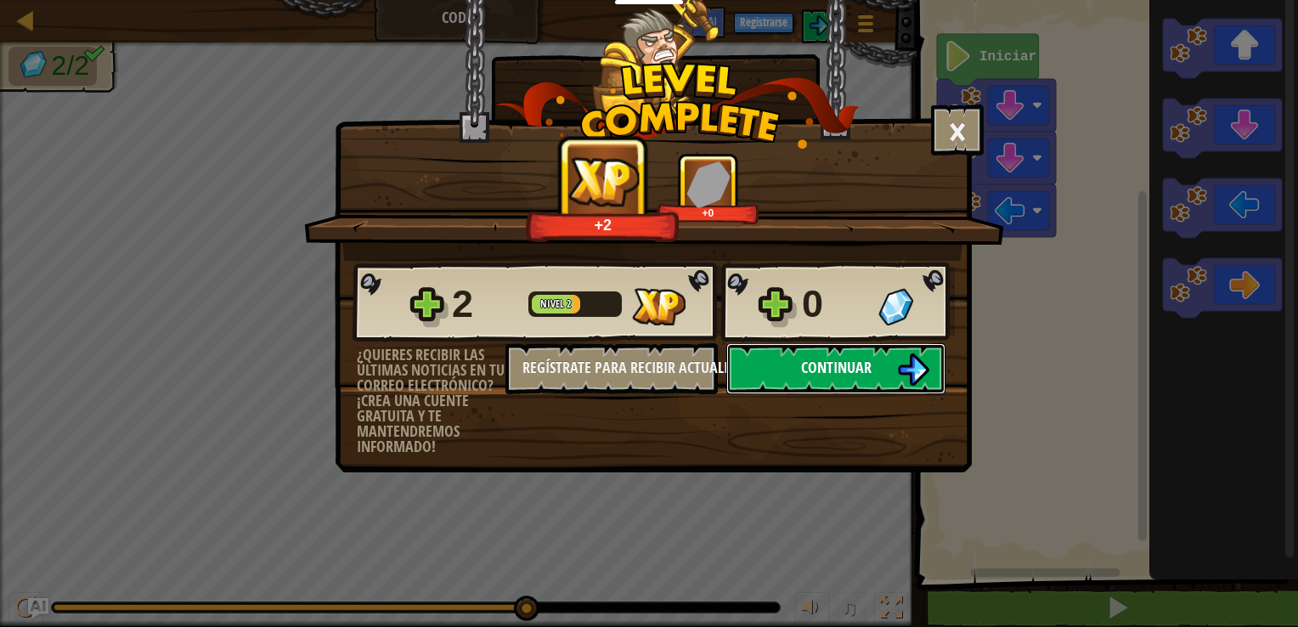
click at [815, 370] on button "Continuar" at bounding box center [835, 368] width 219 height 51
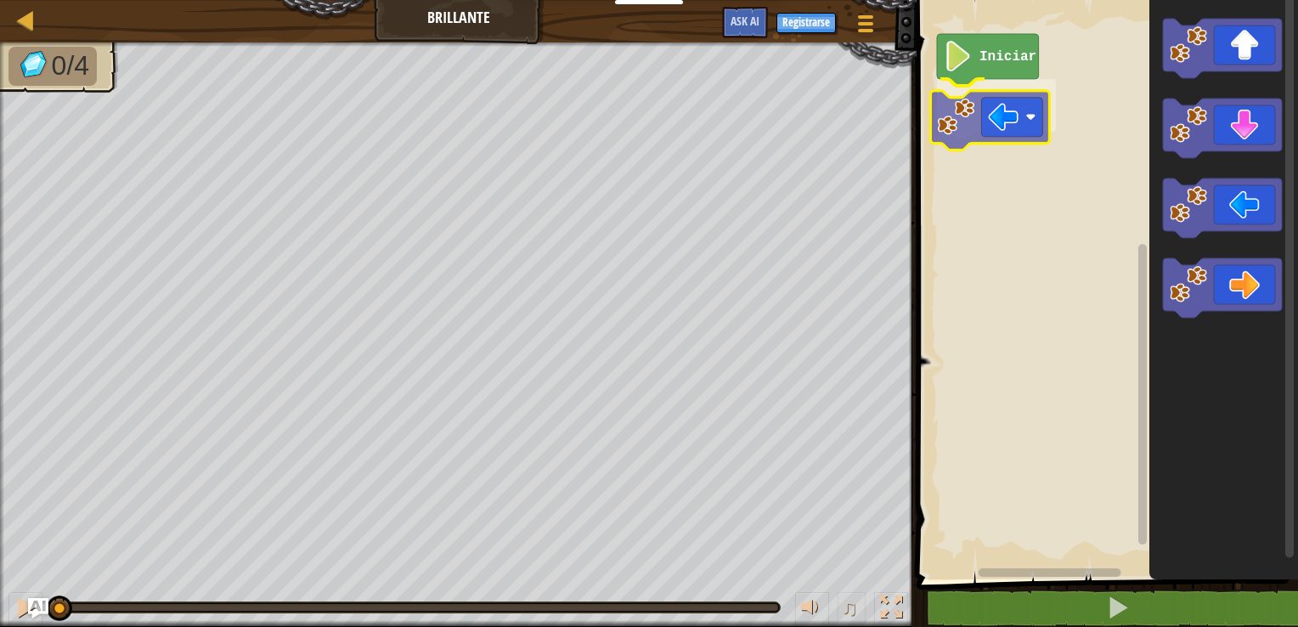
click at [815, 129] on div "Iniciar" at bounding box center [1104, 286] width 386 height 588
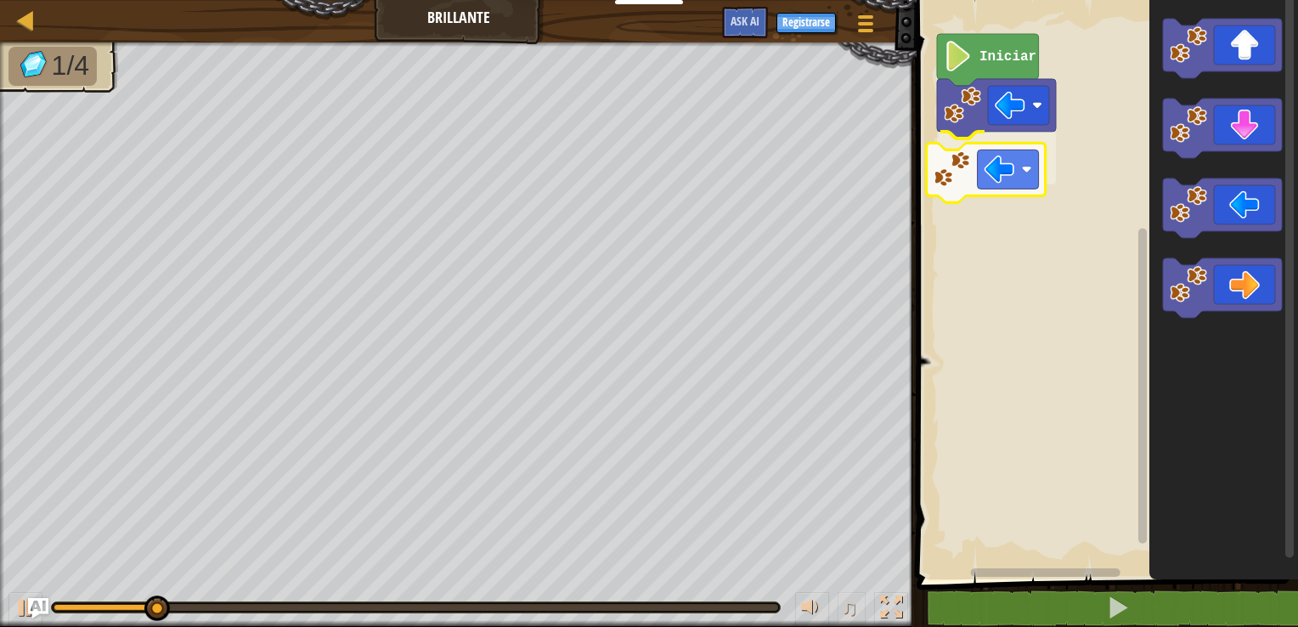
click at [815, 175] on div "Iniciar" at bounding box center [1104, 286] width 386 height 588
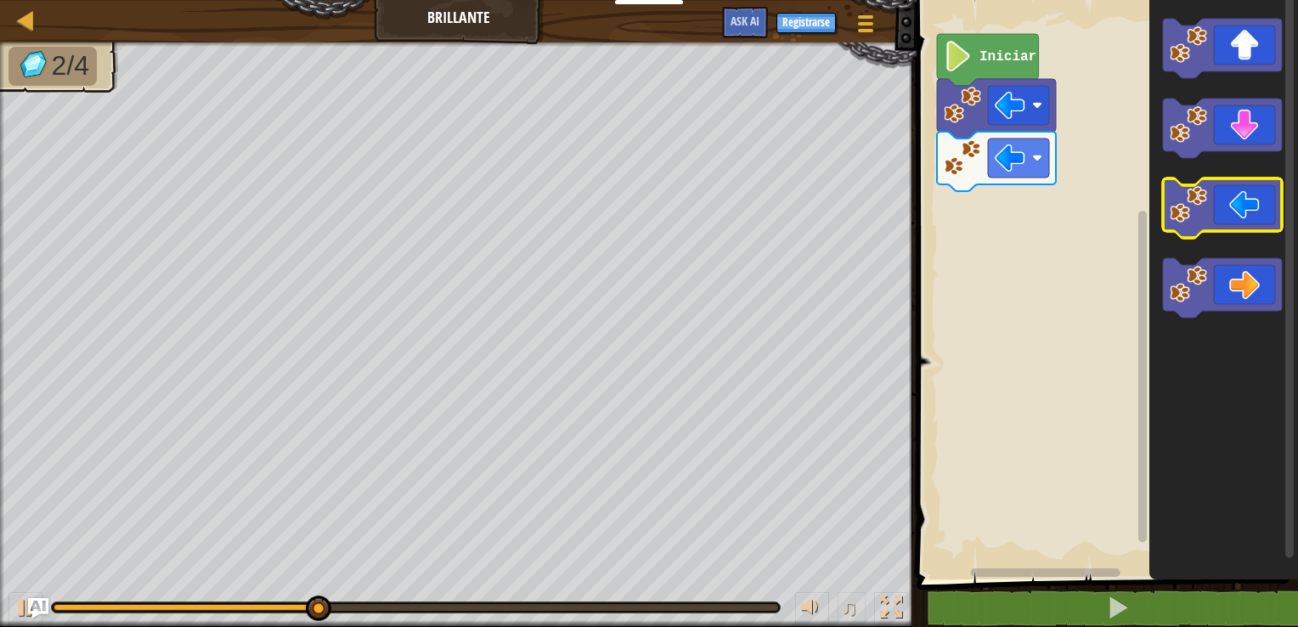
click at [815, 211] on icon "Espacio de trabajo de Blockly" at bounding box center [1222, 207] width 119 height 59
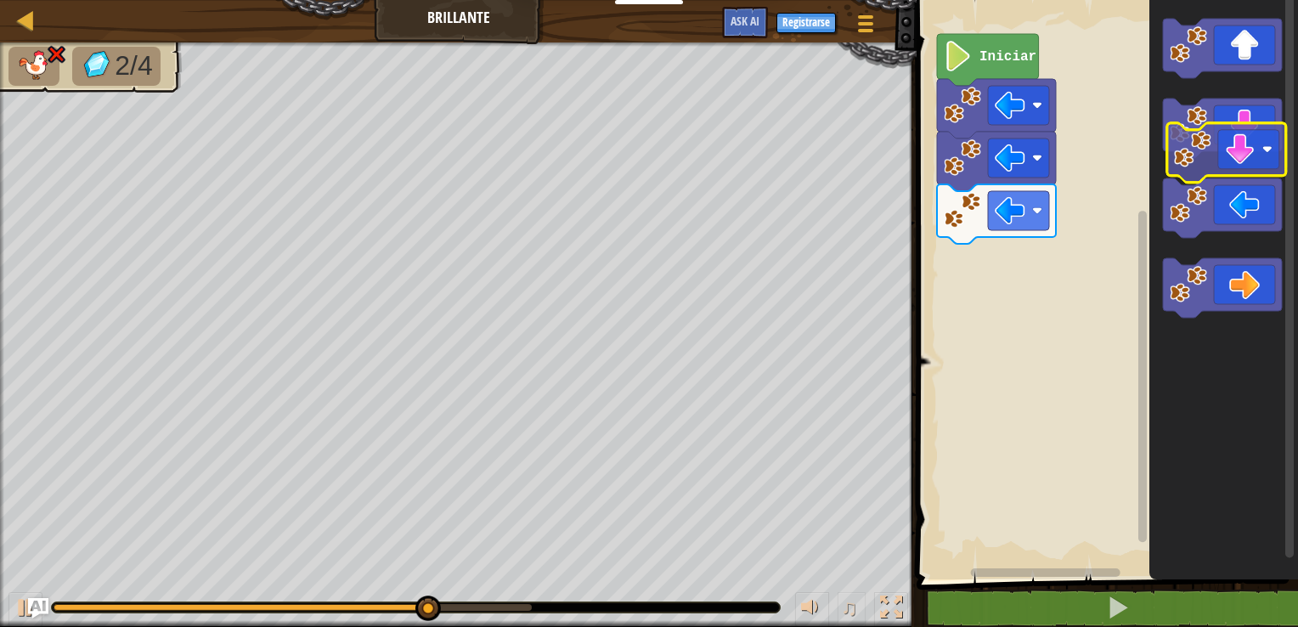
click at [815, 161] on icon "Espacio de trabajo de Blockly" at bounding box center [1223, 286] width 149 height 588
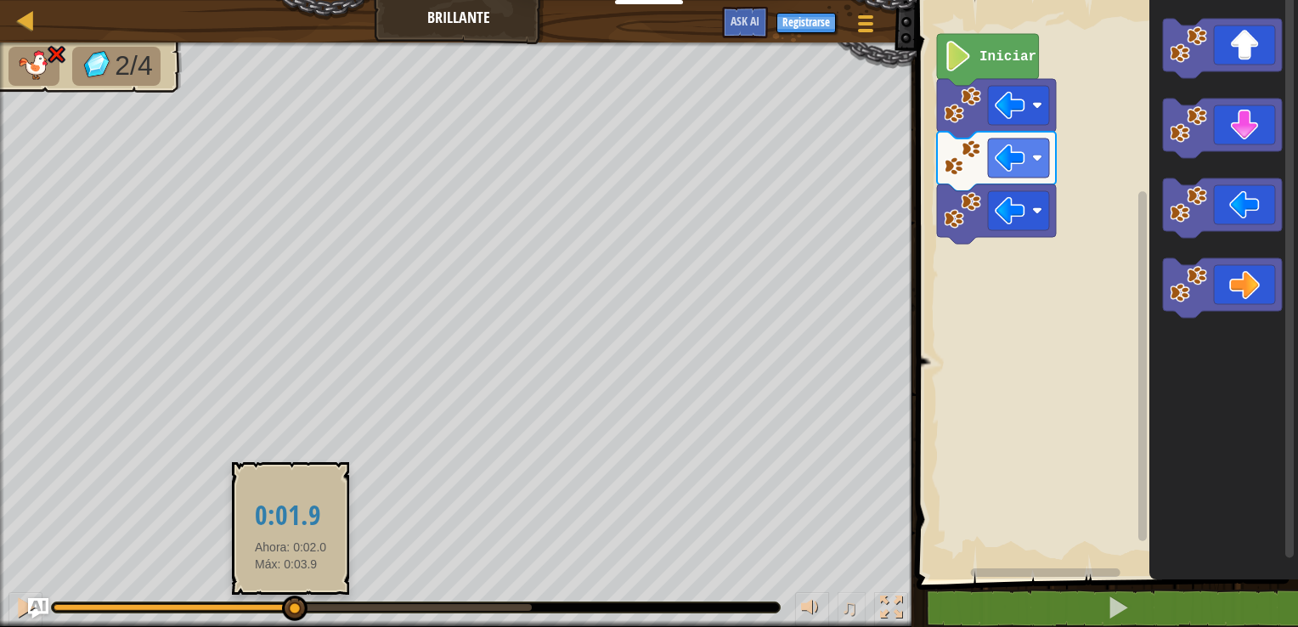
drag, startPoint x: 533, startPoint y: 606, endPoint x: 290, endPoint y: 613, distance: 243.0
click at [290, 561] on div at bounding box center [294, 607] width 25 height 25
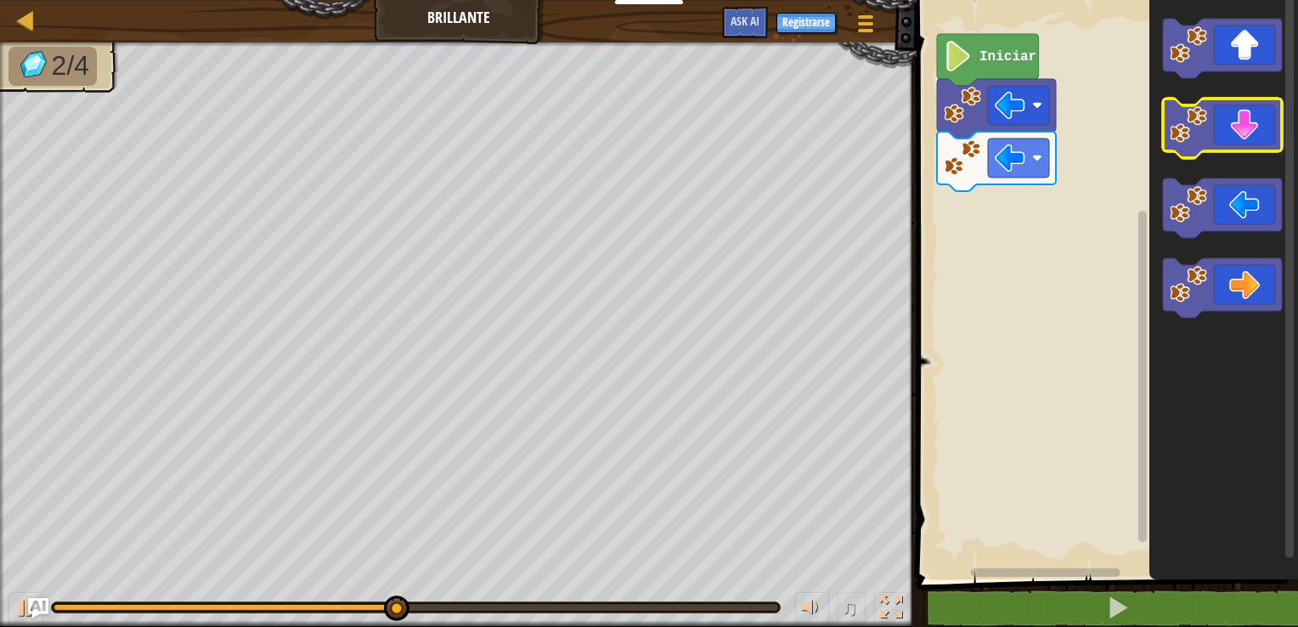
click at [815, 129] on icon "Espacio de trabajo de Blockly" at bounding box center [1222, 128] width 119 height 59
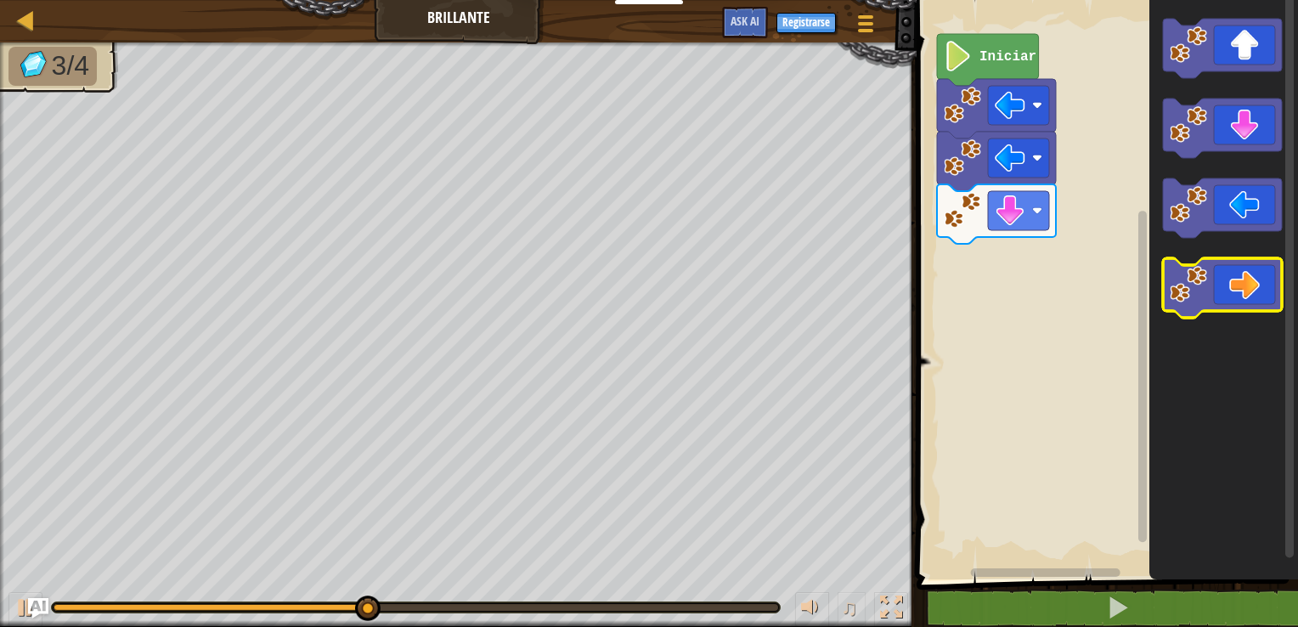
click at [815, 296] on icon "Espacio de trabajo de Blockly" at bounding box center [1222, 287] width 119 height 59
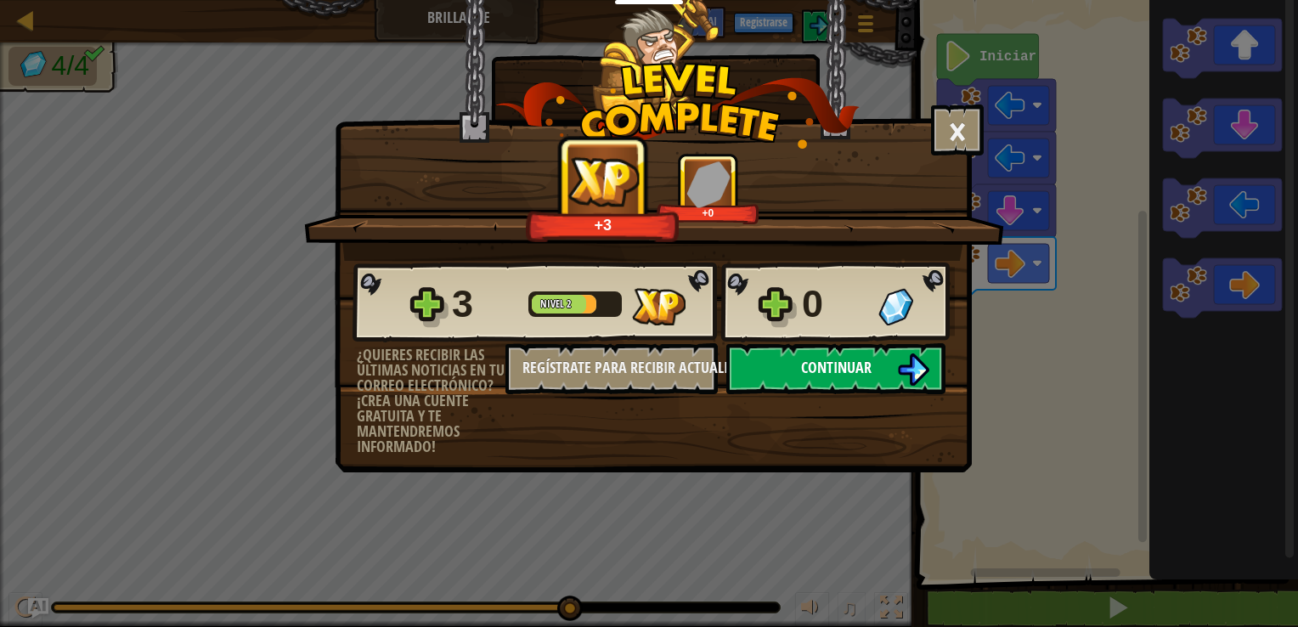
click at [815, 371] on span "Continuar" at bounding box center [836, 367] width 70 height 21
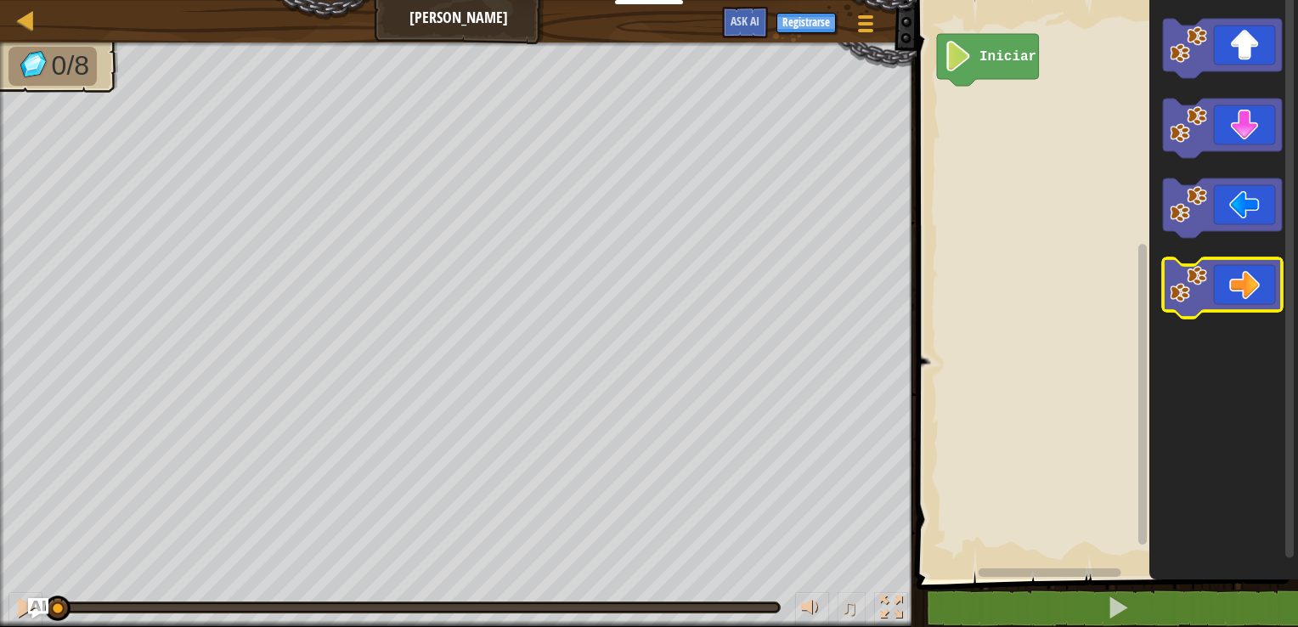
click at [815, 288] on icon "Espacio de trabajo de Blockly" at bounding box center [1222, 287] width 119 height 59
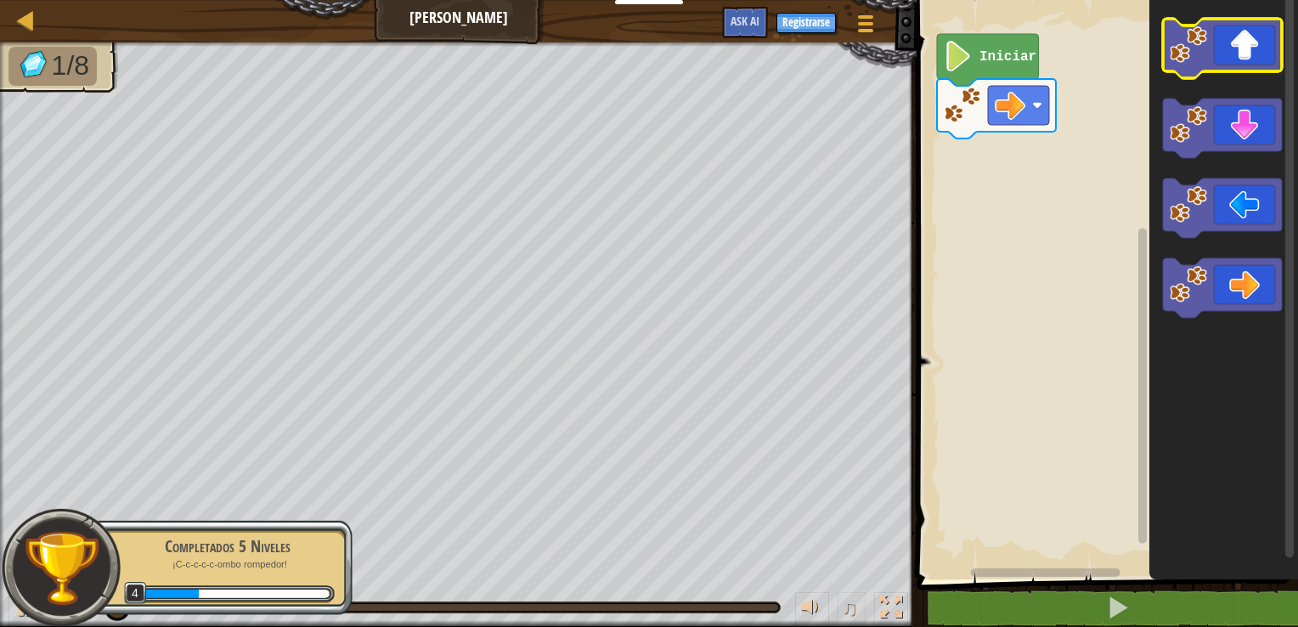
click at [815, 55] on icon "Espacio de trabajo de Blockly" at bounding box center [1222, 48] width 119 height 59
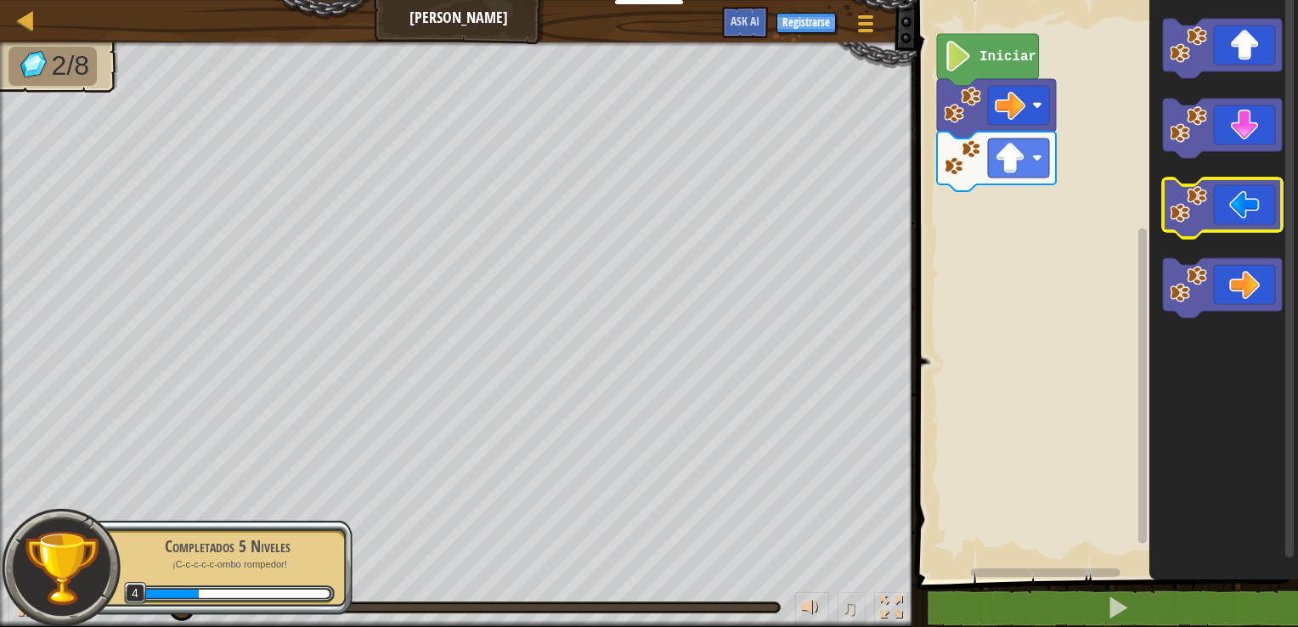
click at [815, 226] on icon "Espacio de trabajo de Blockly" at bounding box center [1222, 207] width 119 height 59
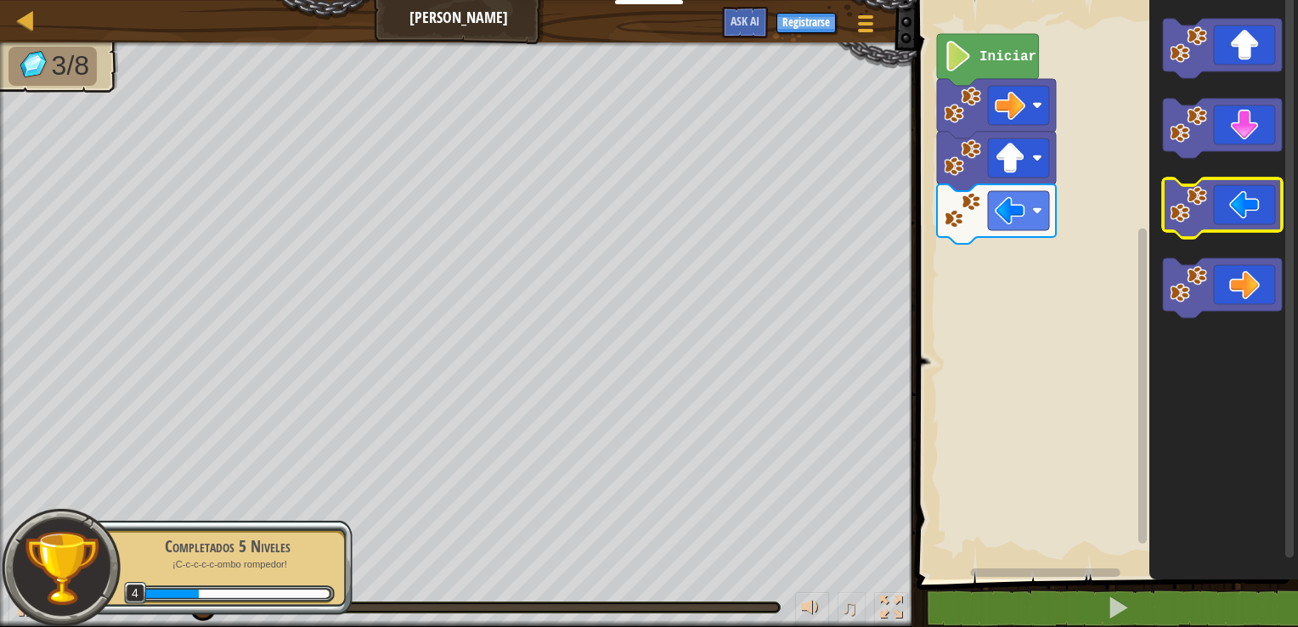
click at [815, 226] on icon "Espacio de trabajo de Blockly" at bounding box center [1222, 207] width 119 height 59
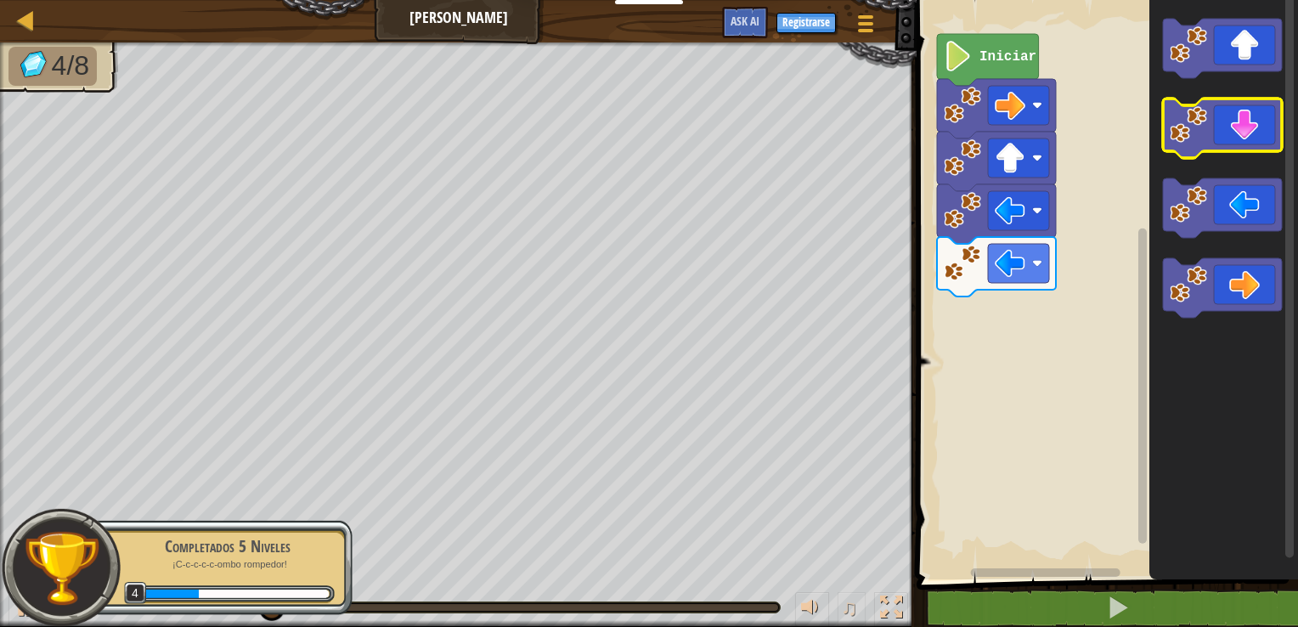
click at [815, 139] on icon "Espacio de trabajo de Blockly" at bounding box center [1222, 128] width 119 height 59
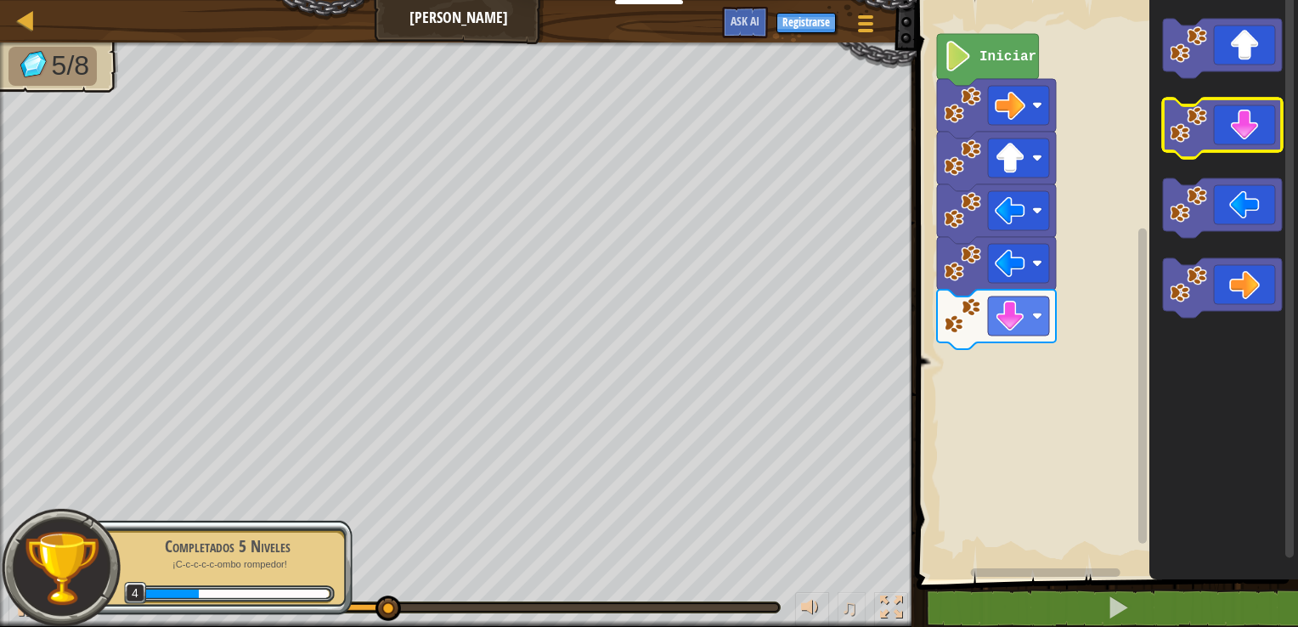
click at [815, 139] on icon "Espacio de trabajo de Blockly" at bounding box center [1222, 128] width 119 height 59
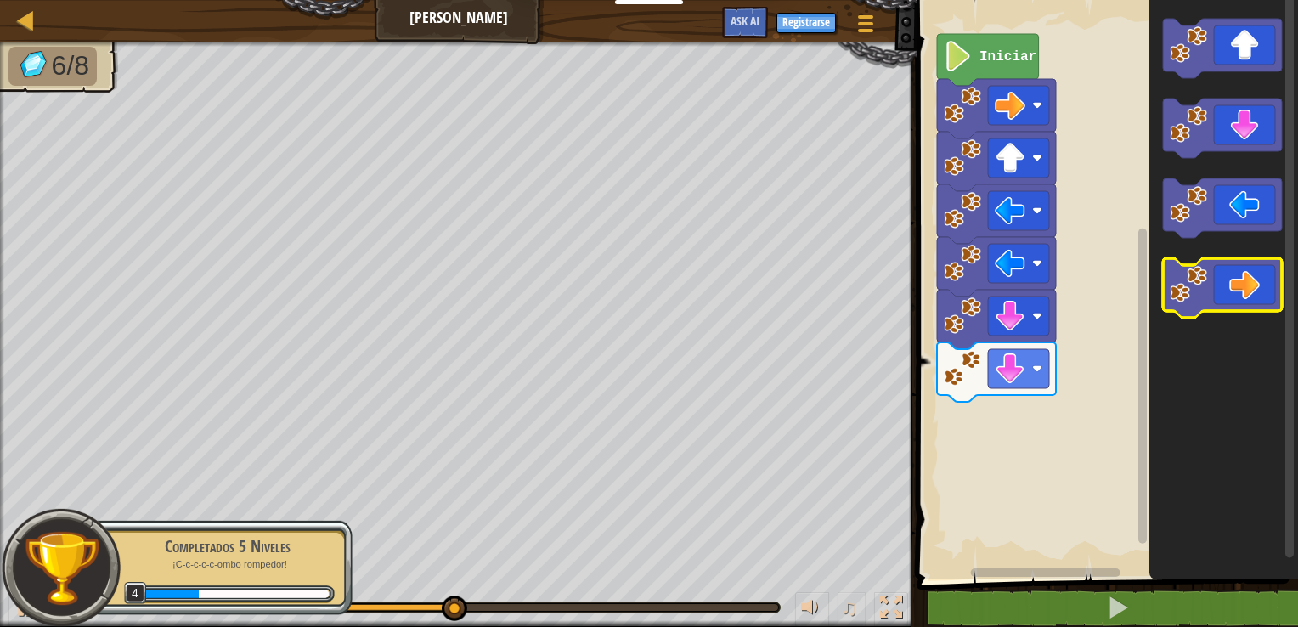
click at [815, 290] on icon "Espacio de trabajo de Blockly" at bounding box center [1222, 287] width 119 height 59
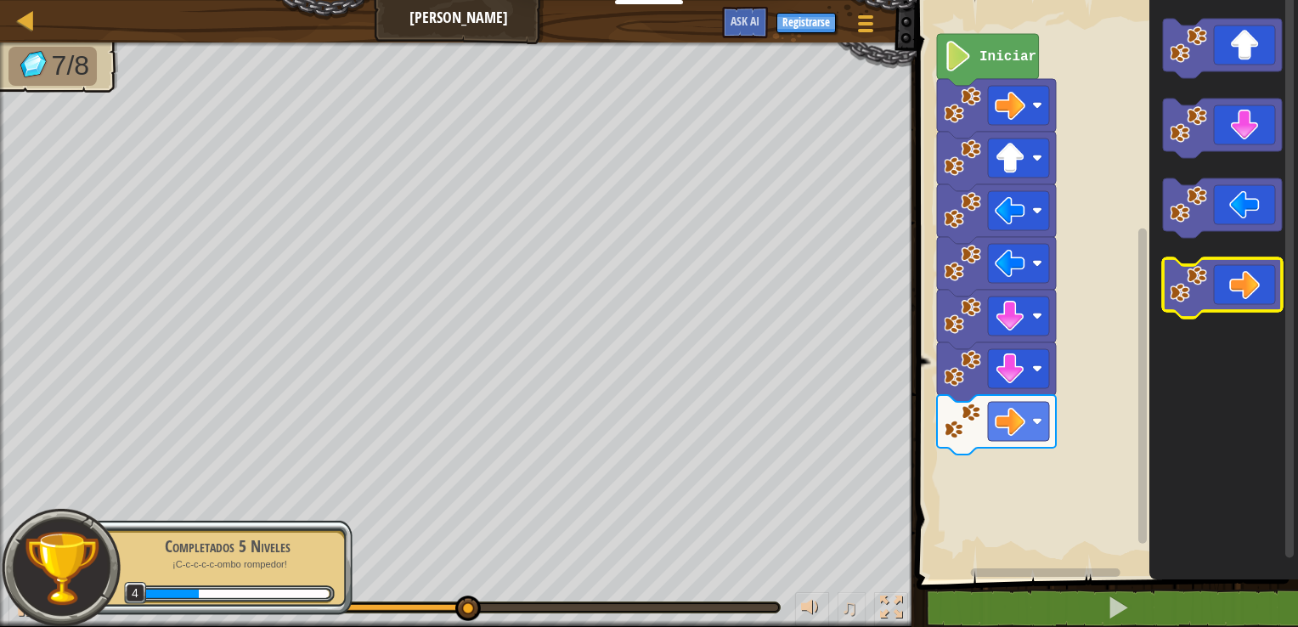
click at [815, 290] on icon "Espacio de trabajo de Blockly" at bounding box center [1222, 287] width 119 height 59
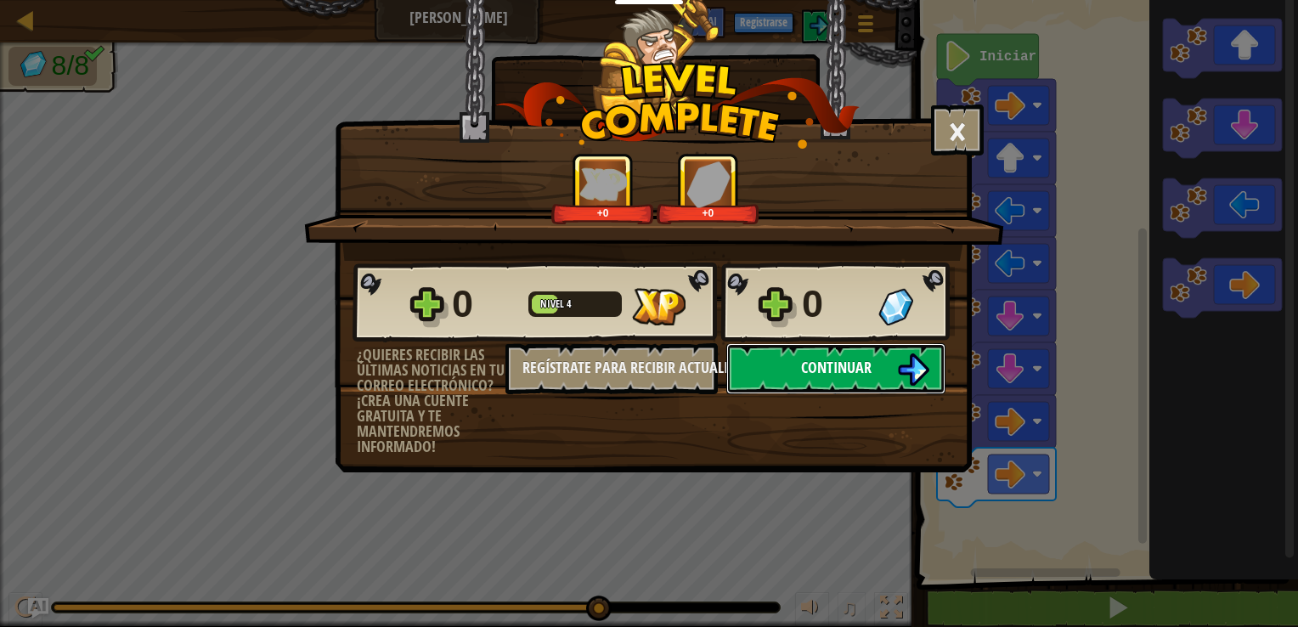
click at [815, 367] on button "Continuar" at bounding box center [835, 368] width 219 height 51
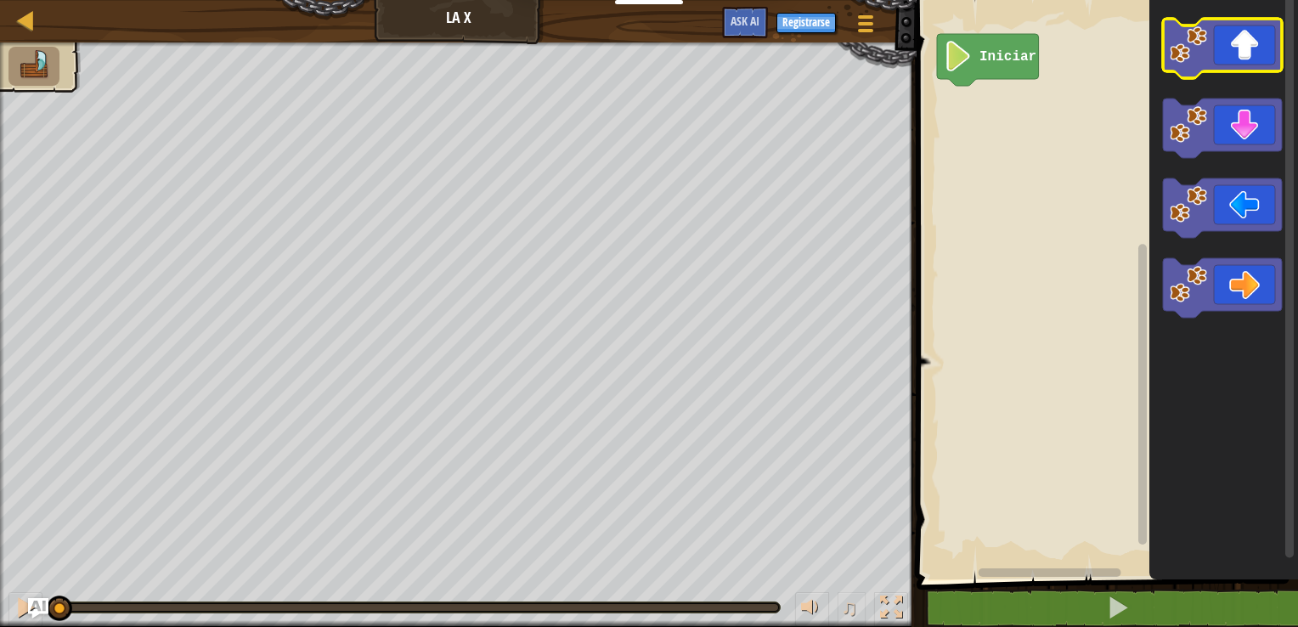
click at [815, 46] on icon "Espacio de trabajo de Blockly" at bounding box center [1222, 48] width 119 height 59
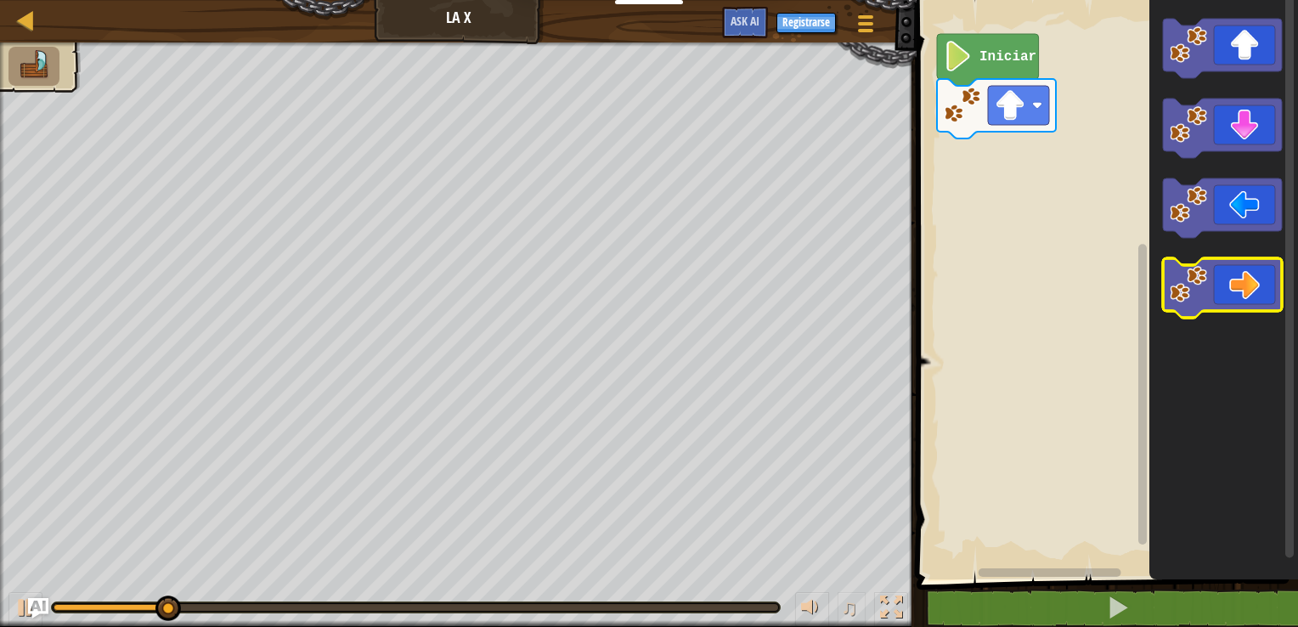
click at [815, 300] on icon "Espacio de trabajo de Blockly" at bounding box center [1222, 287] width 119 height 59
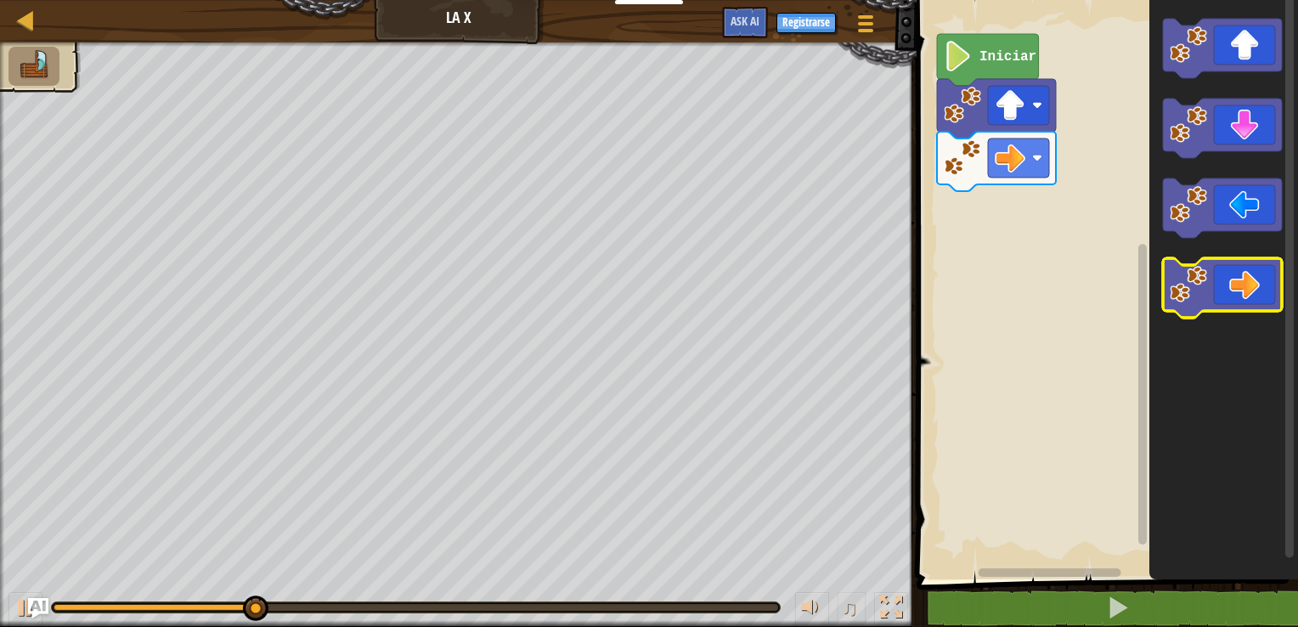
click at [815, 300] on icon "Espacio de trabajo de Blockly" at bounding box center [1222, 287] width 119 height 59
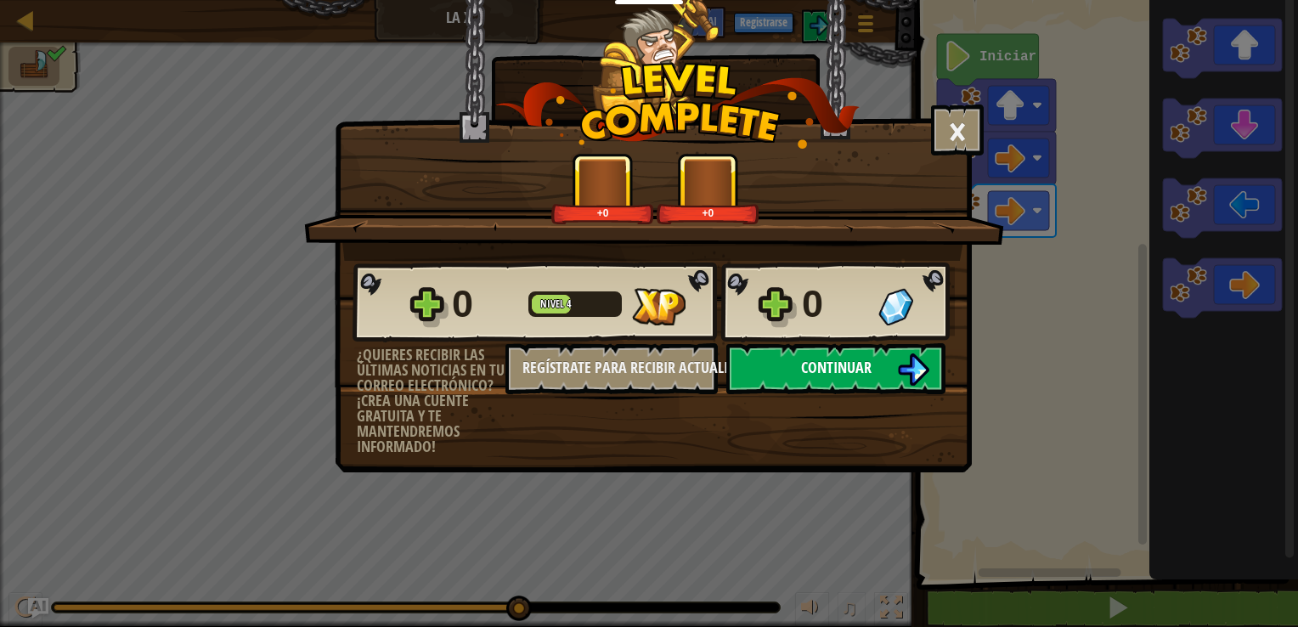
click at [815, 365] on span "Continuar" at bounding box center [836, 367] width 70 height 21
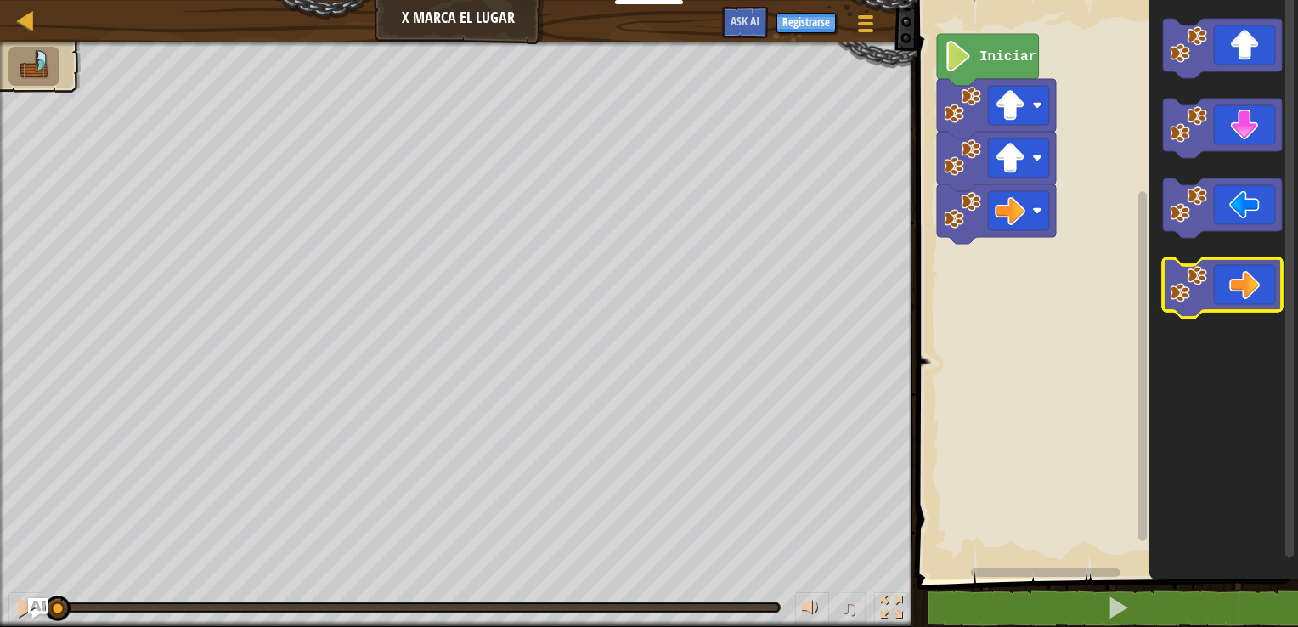
click at [815, 287] on icon "Espacio de trabajo de Blockly" at bounding box center [1222, 287] width 119 height 59
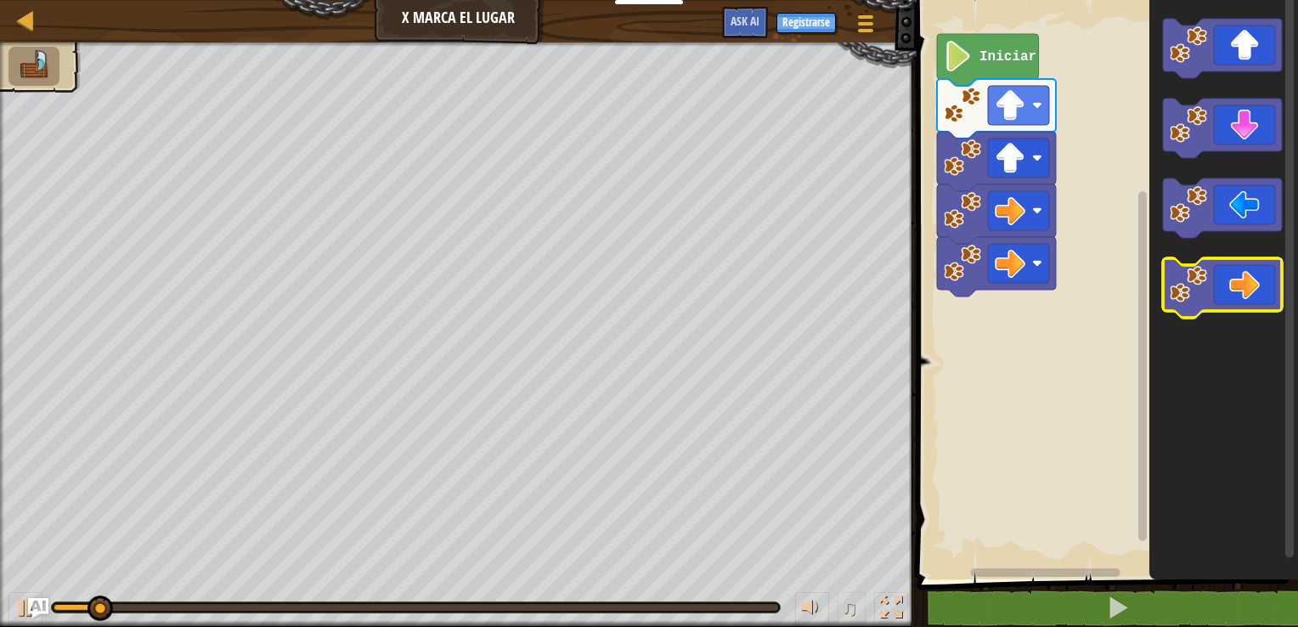
click at [815, 287] on icon "Espacio de trabajo de Blockly" at bounding box center [1222, 287] width 119 height 59
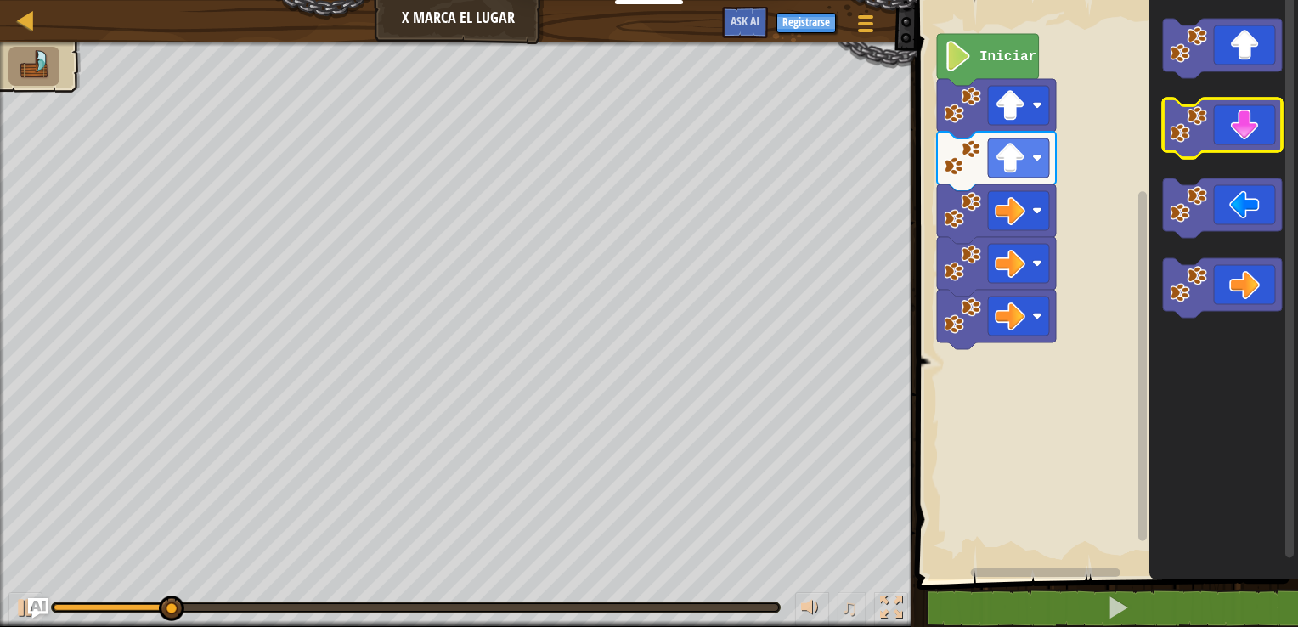
click at [815, 138] on icon "Espacio de trabajo de Blockly" at bounding box center [1222, 128] width 119 height 59
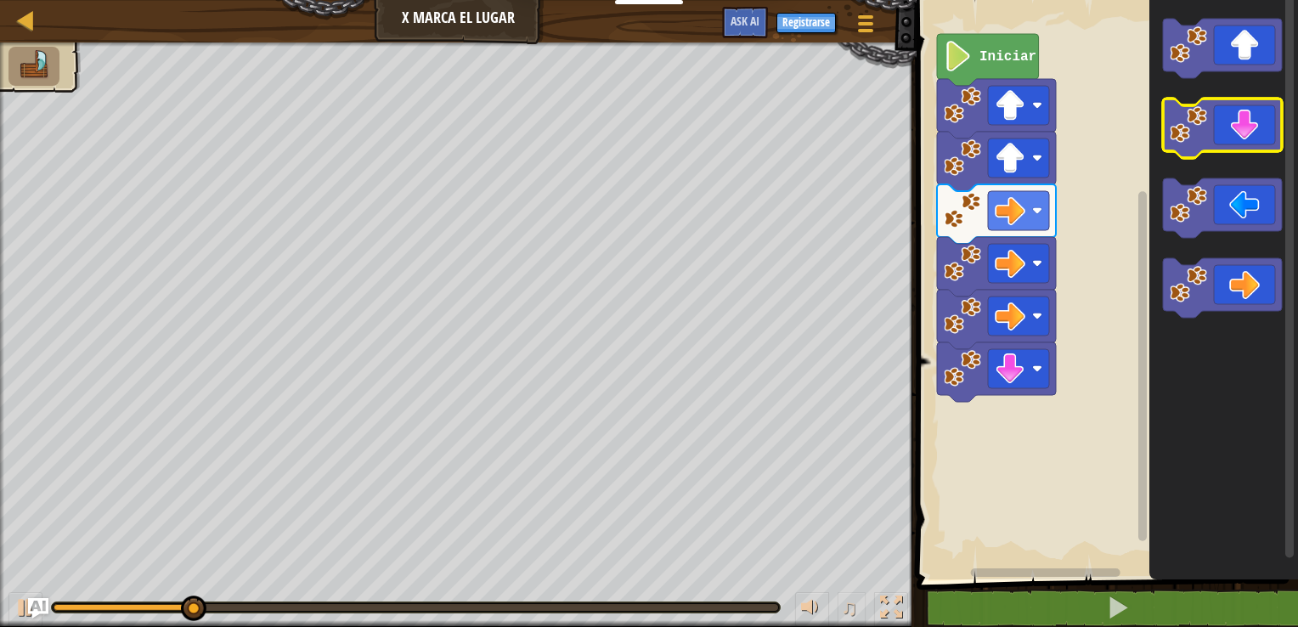
click at [815, 138] on icon "Espacio de trabajo de Blockly" at bounding box center [1222, 128] width 119 height 59
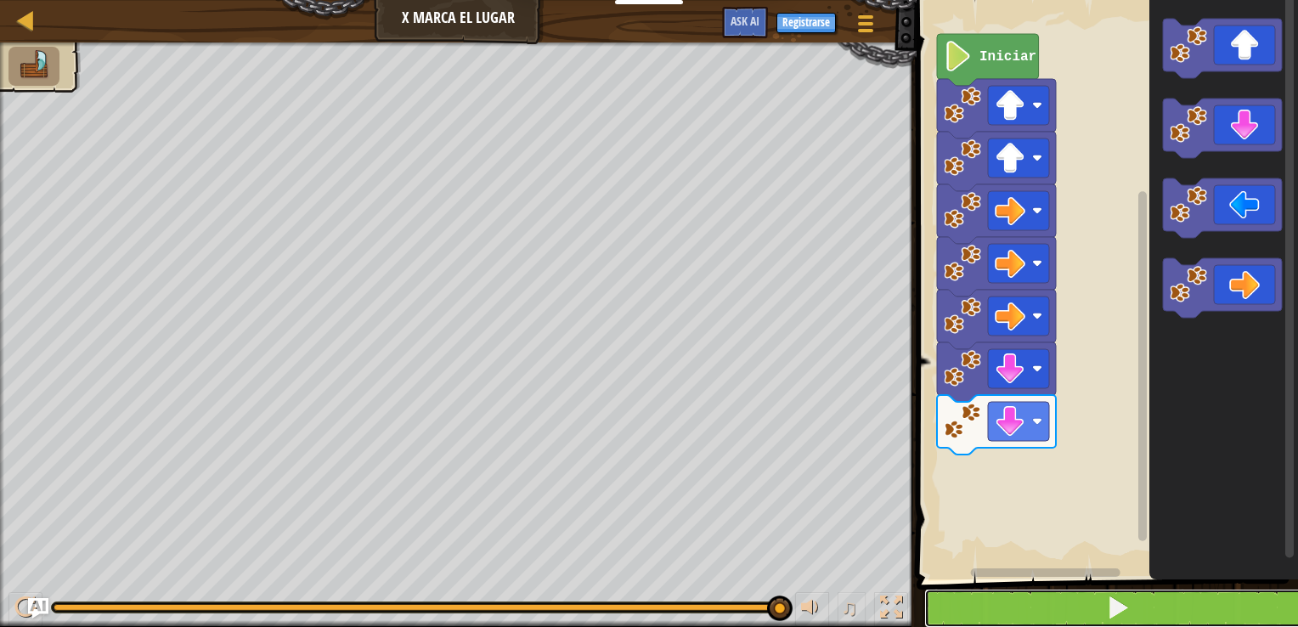
click at [815, 561] on button at bounding box center [1117, 608] width 386 height 39
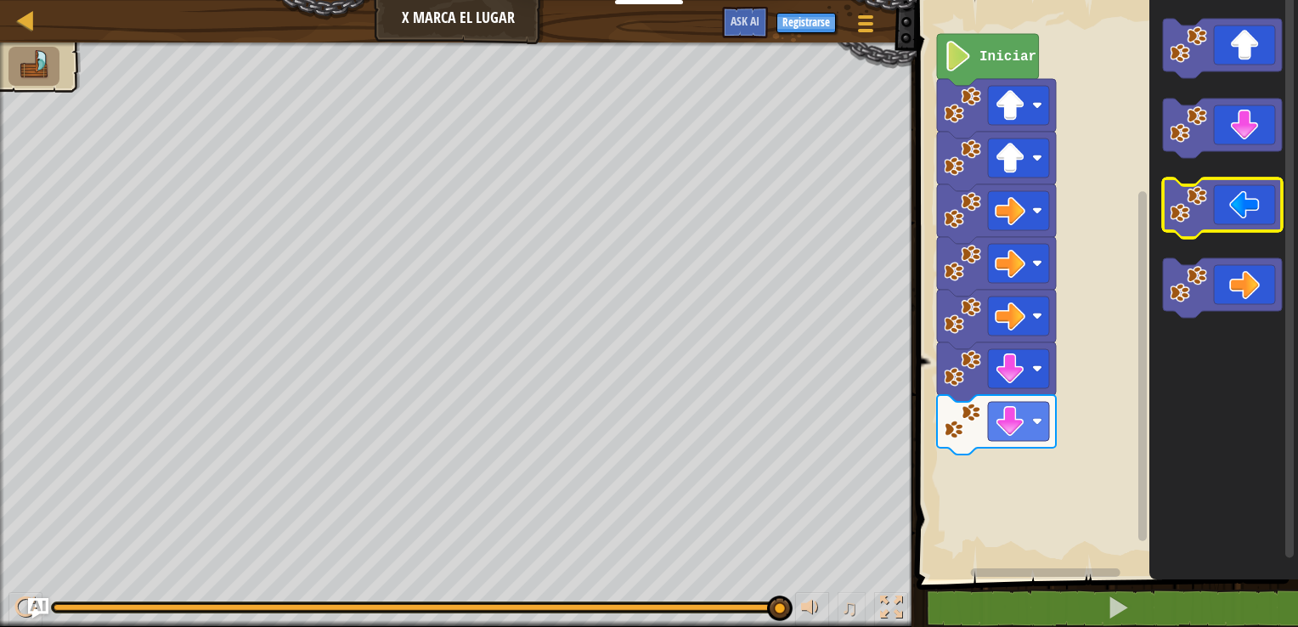
click at [815, 219] on icon "Espacio de trabajo de Blockly" at bounding box center [1222, 207] width 119 height 59
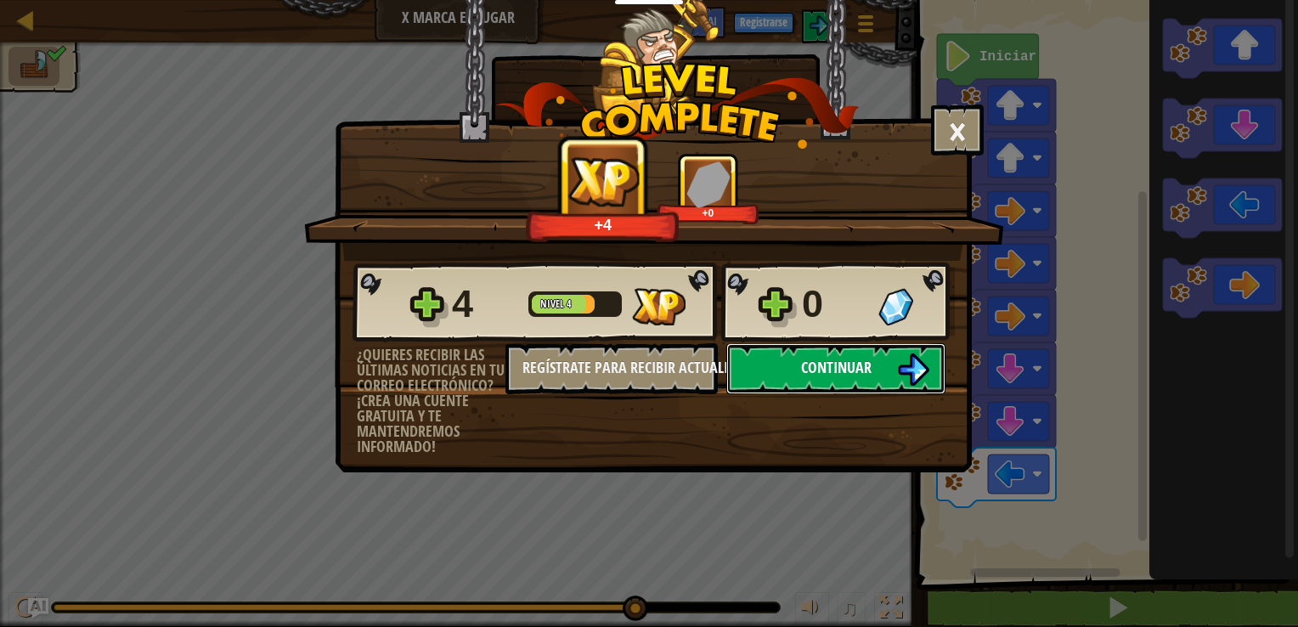
click at [815, 362] on span "Continuar" at bounding box center [836, 367] width 70 height 21
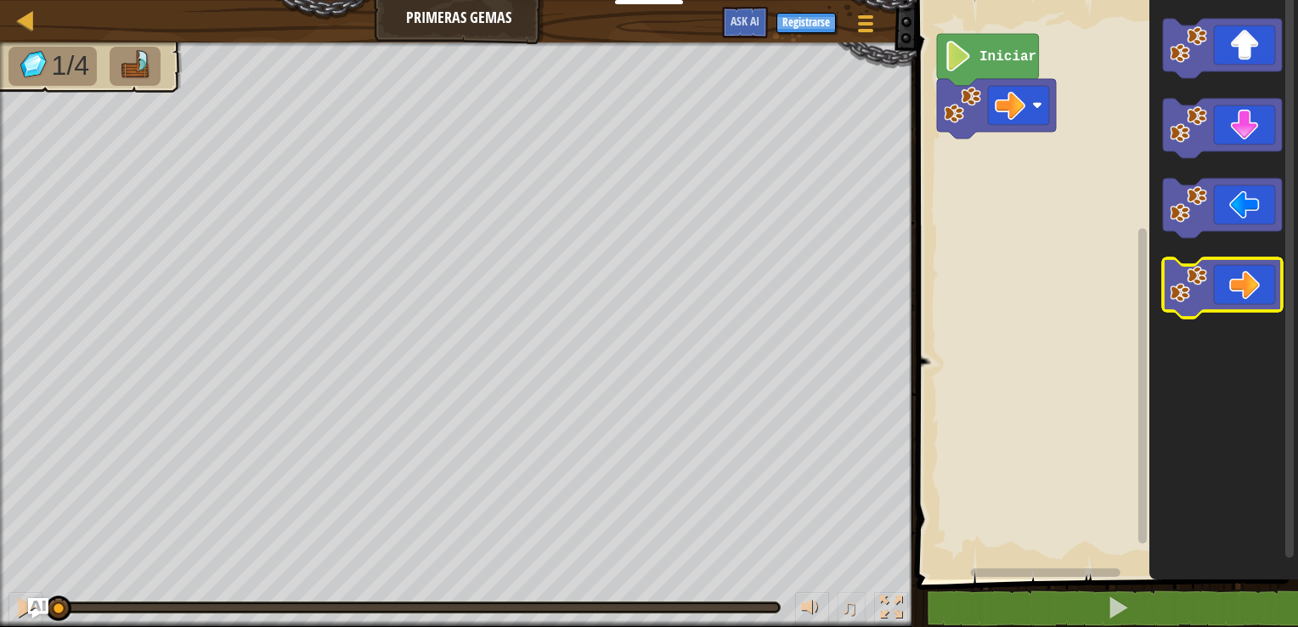
click at [815, 277] on icon "Espacio de trabajo de Blockly" at bounding box center [1222, 287] width 119 height 59
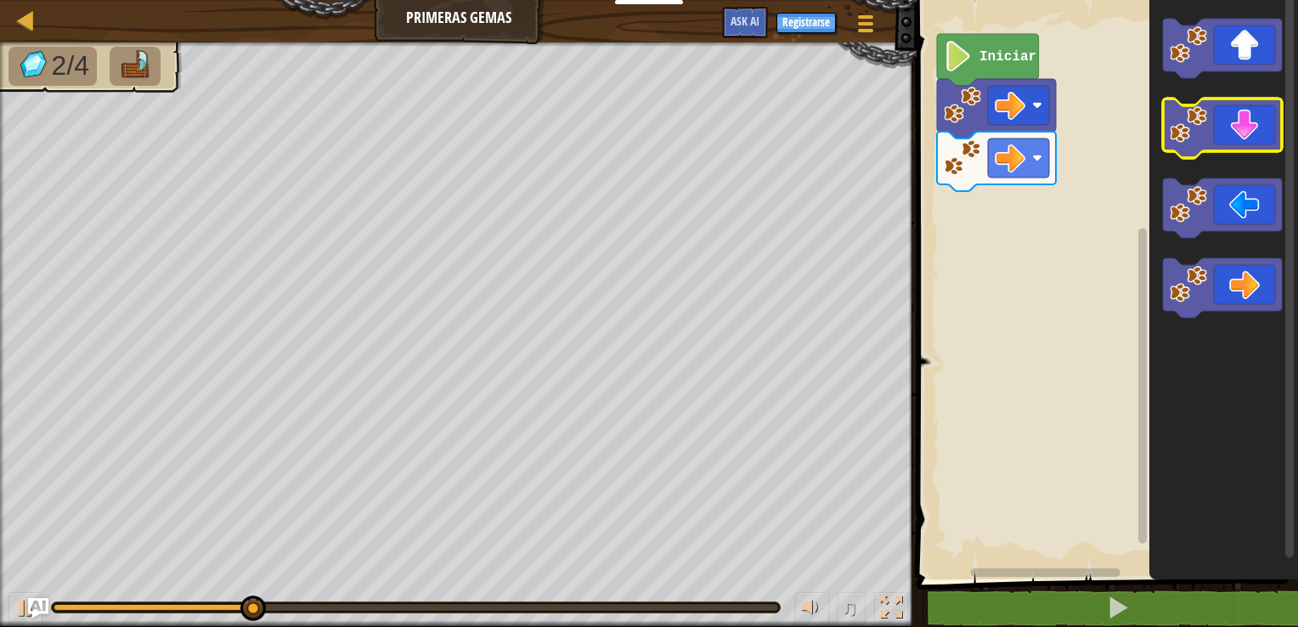
click at [815, 148] on icon "Espacio de trabajo de Blockly" at bounding box center [1222, 128] width 119 height 59
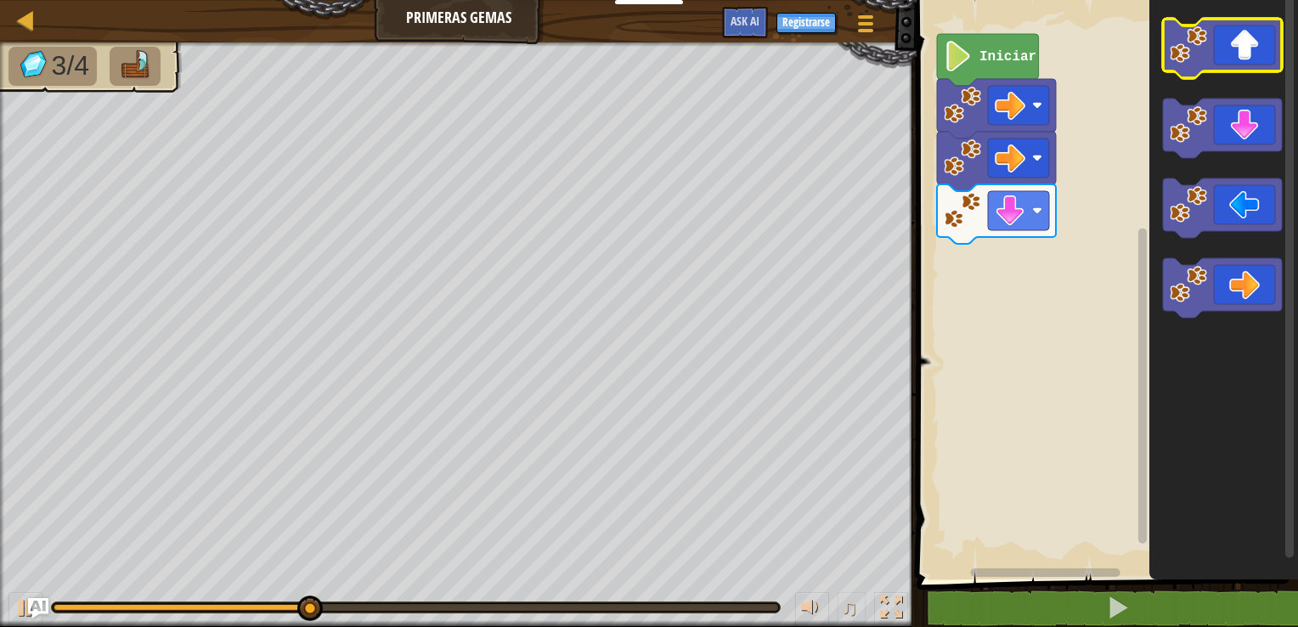
click at [815, 55] on icon "Espacio de trabajo de Blockly" at bounding box center [1222, 48] width 119 height 59
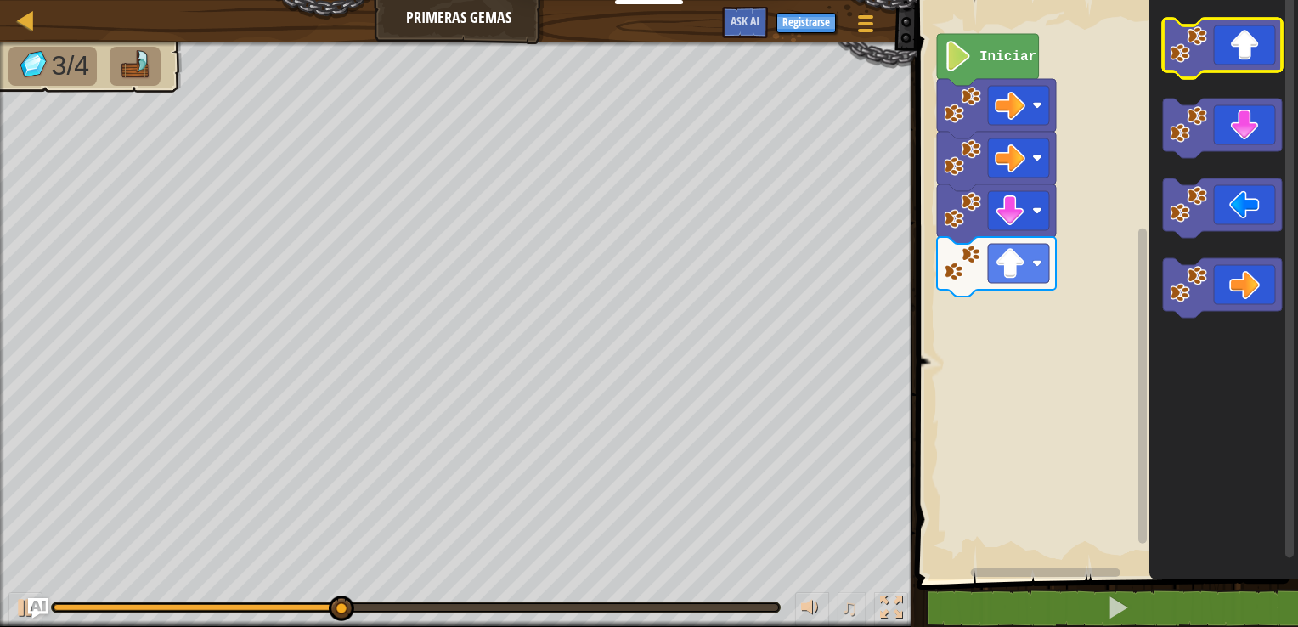
click at [815, 55] on icon "Espacio de trabajo de Blockly" at bounding box center [1222, 48] width 119 height 59
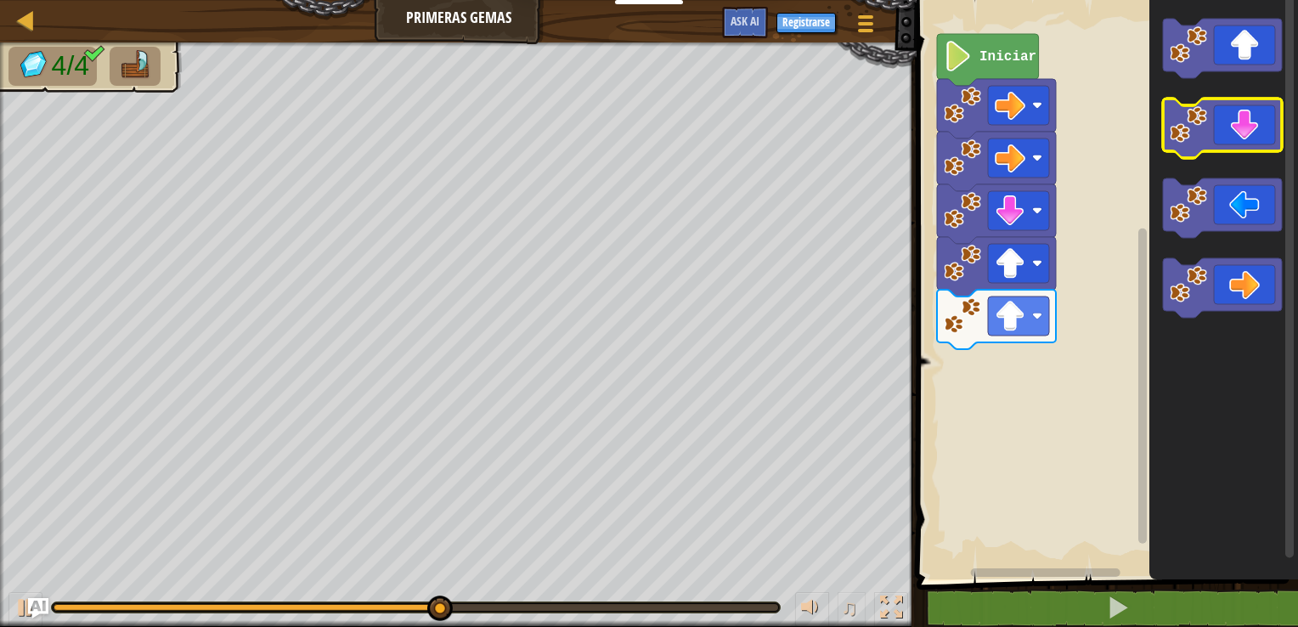
click at [815, 134] on icon "Espacio de trabajo de Blockly" at bounding box center [1222, 128] width 119 height 59
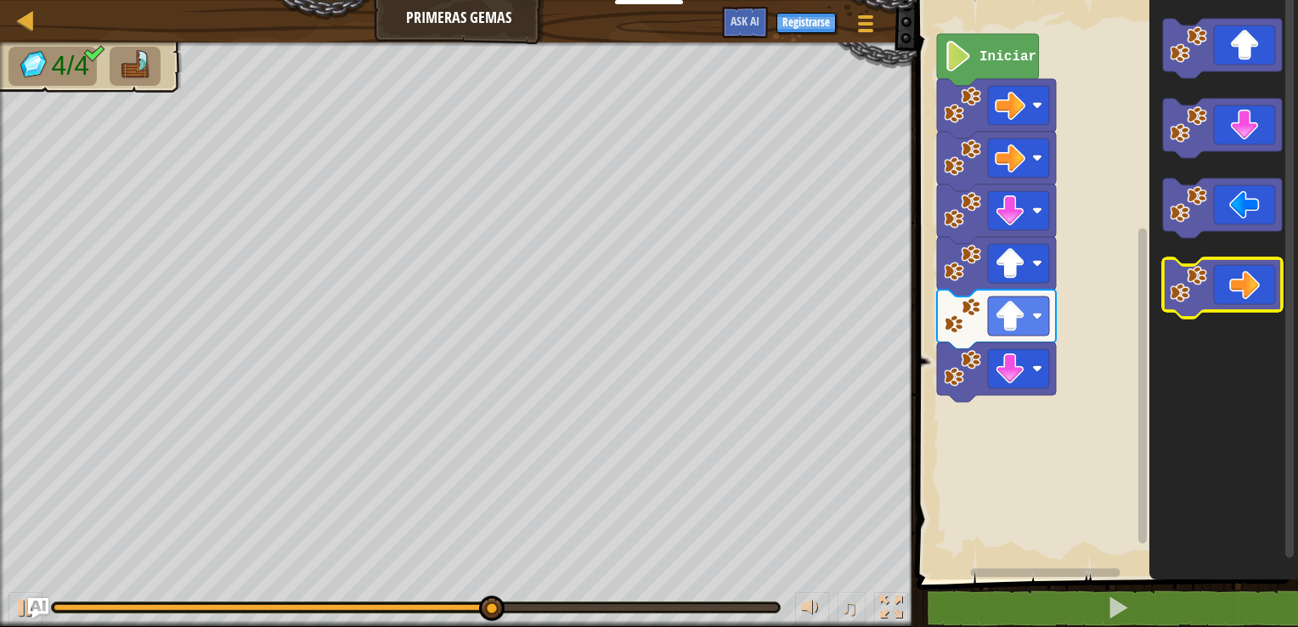
click at [815, 291] on icon "Espacio de trabajo de Blockly" at bounding box center [1222, 287] width 119 height 59
